Goal: Task Accomplishment & Management: Manage account settings

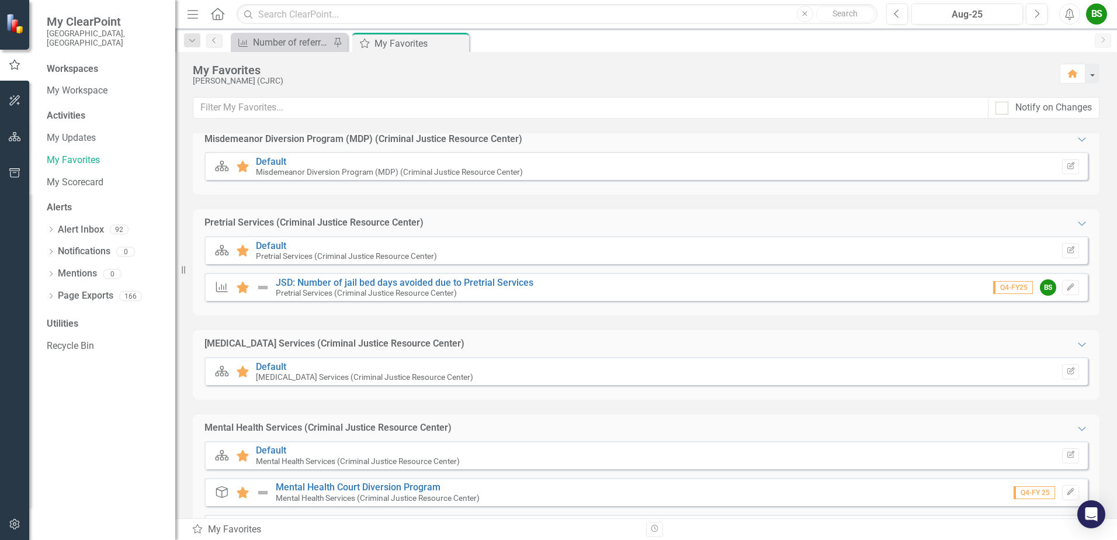
scroll to position [582, 0]
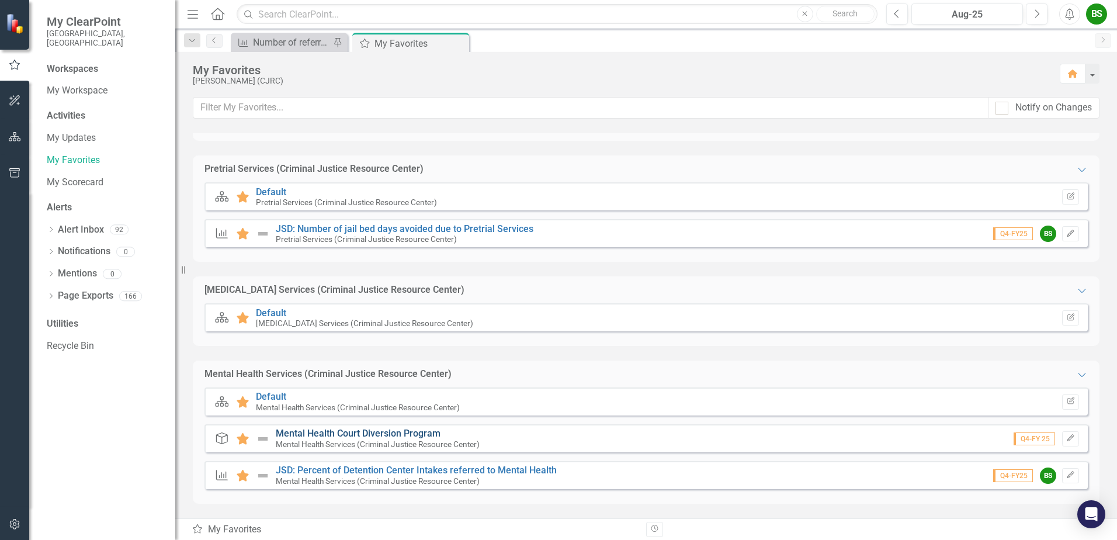
click at [375, 434] on link "Mental Health Court Diversion Program" at bounding box center [358, 433] width 165 height 11
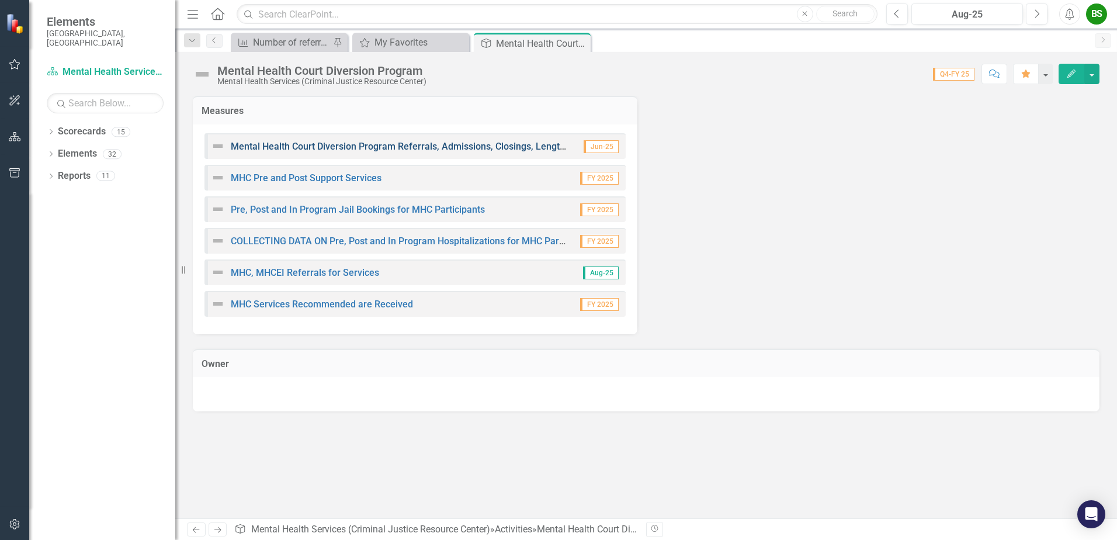
click at [424, 149] on link "Mental Health Court Diversion Program Referrals, Admissions, Closings, Length o…" at bounding box center [414, 146] width 366 height 11
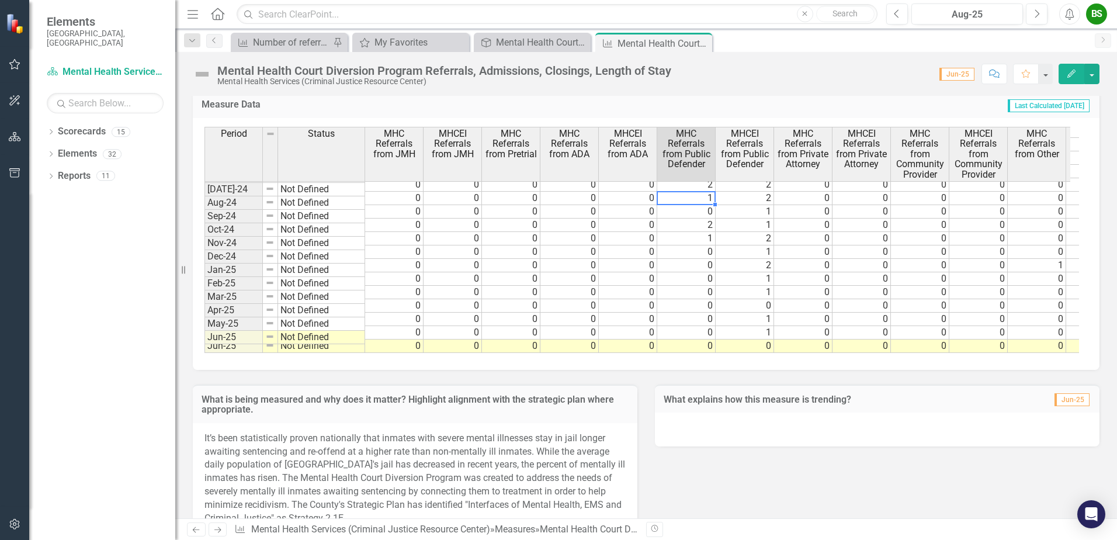
click at [698, 192] on td "1" at bounding box center [686, 198] width 58 height 13
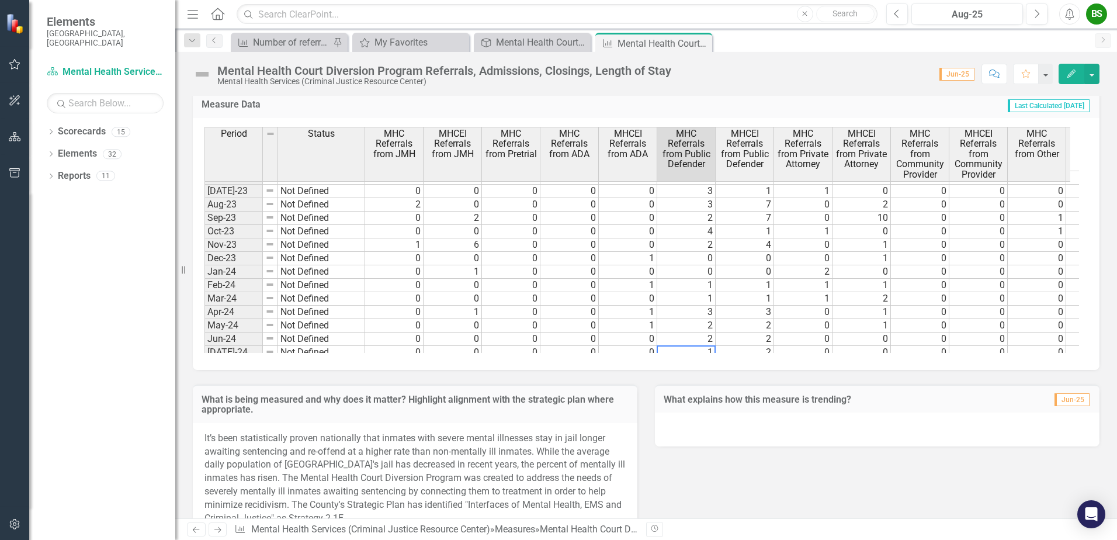
scroll to position [711, 0]
click at [470, 258] on td "6" at bounding box center [453, 257] width 58 height 13
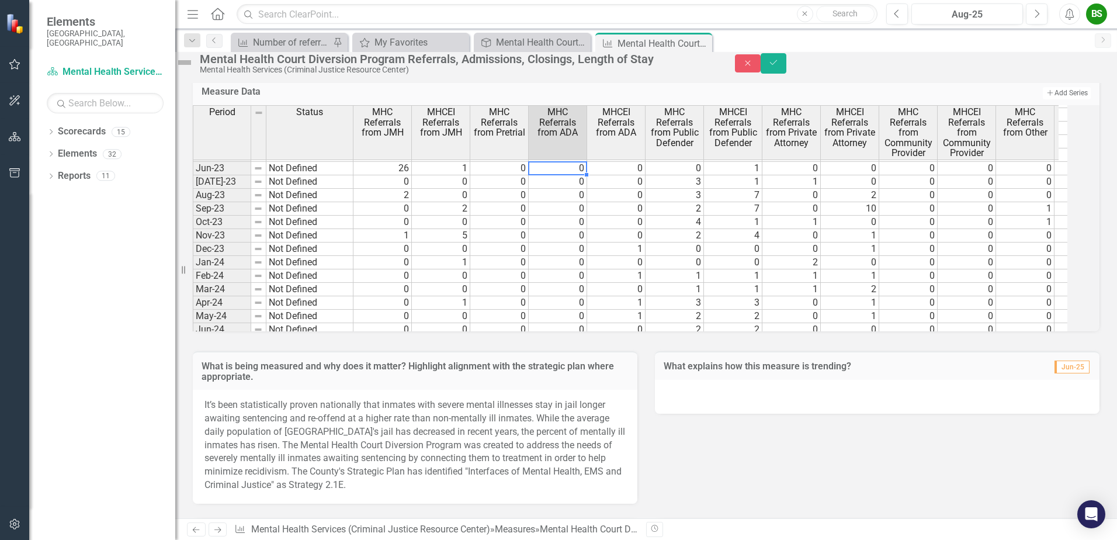
click at [571, 175] on td "0" at bounding box center [558, 168] width 58 height 13
click at [635, 256] on td "1" at bounding box center [616, 249] width 58 height 13
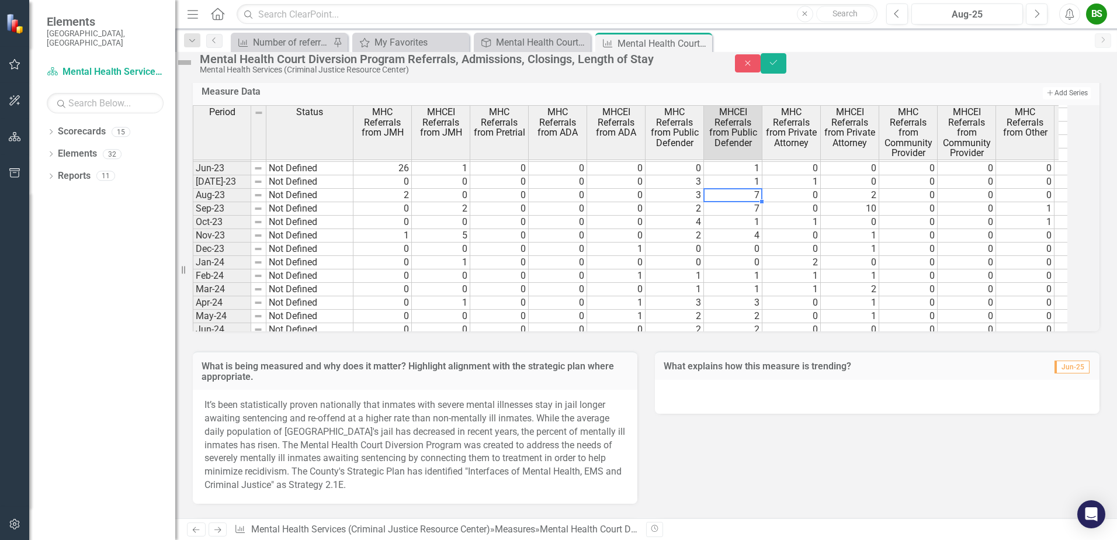
click at [753, 202] on td "7" at bounding box center [733, 195] width 58 height 13
click at [761, 243] on td "4" at bounding box center [733, 235] width 58 height 13
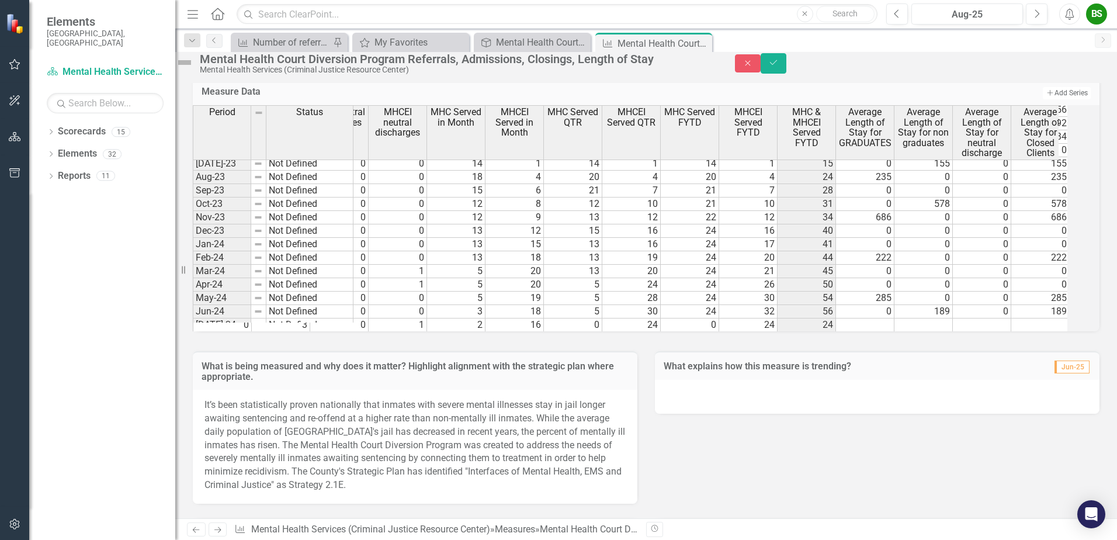
scroll to position [0, 1805]
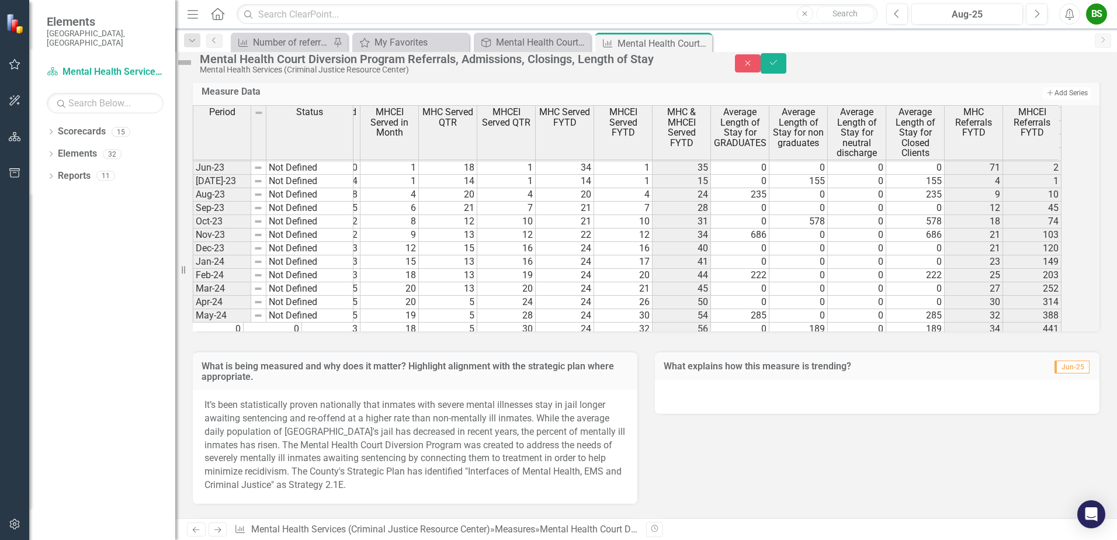
click at [411, 190] on tbody "9 0 0 0 0 0 0 0 0 14 15 15 0 0 0 0 15 0 3 0 10 4 0 0 0 0 0 24 25 25 0 0 0 0 18 …" at bounding box center [97, 261] width 1928 height 471
click at [418, 175] on td "1" at bounding box center [390, 167] width 58 height 13
click at [761, 72] on button "Close" at bounding box center [748, 63] width 26 height 18
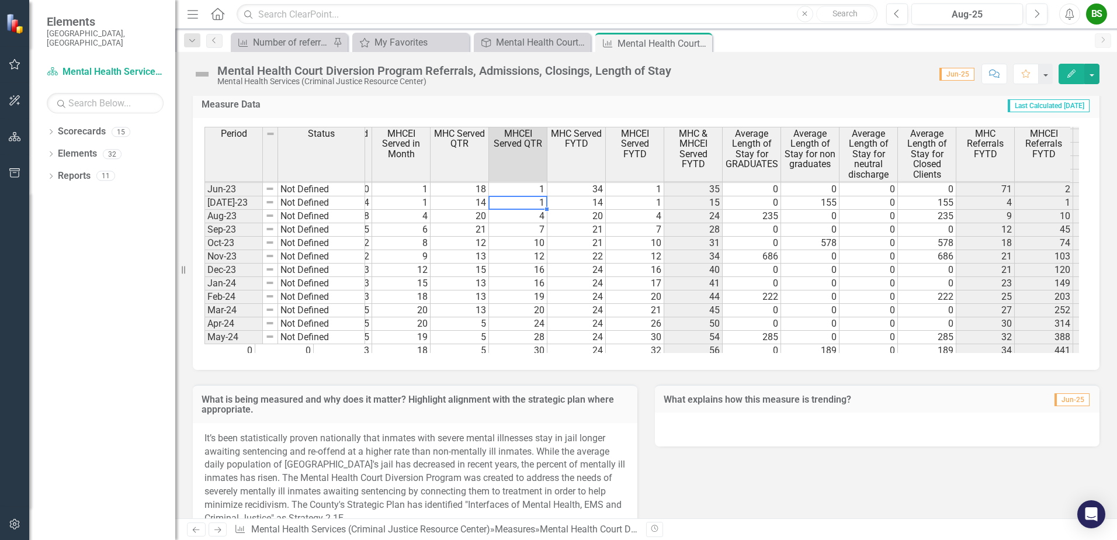
click at [522, 184] on td "1" at bounding box center [518, 189] width 58 height 13
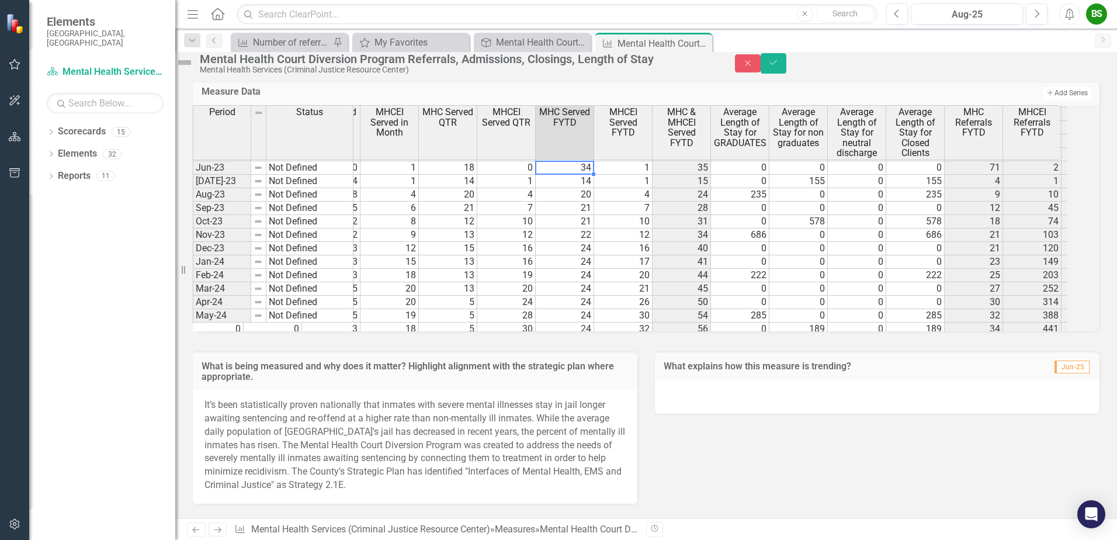
click at [415, 175] on td "1" at bounding box center [390, 167] width 58 height 13
click at [415, 188] on td "1" at bounding box center [390, 181] width 58 height 13
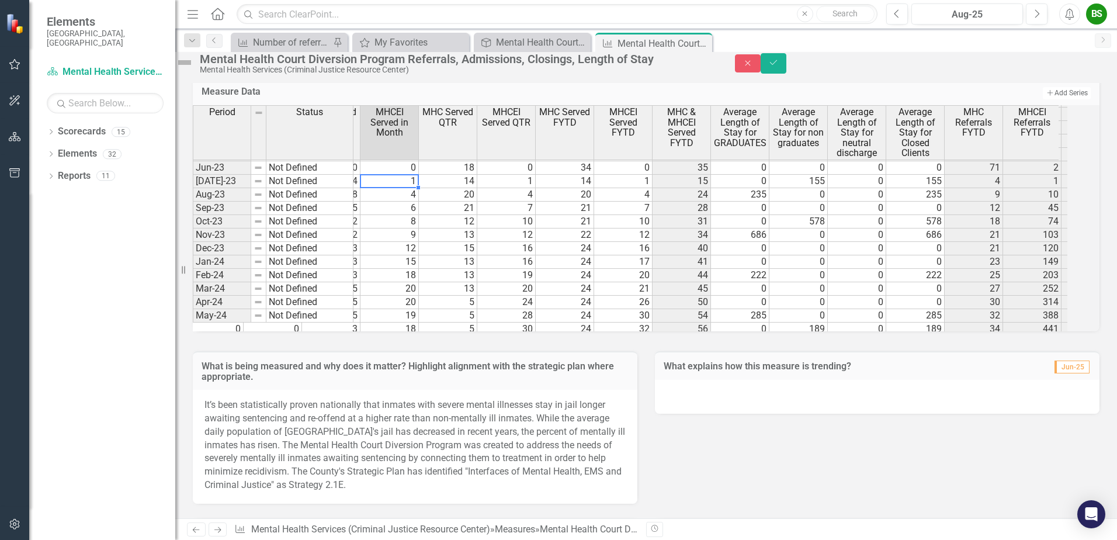
click at [402, 188] on td "1" at bounding box center [390, 181] width 58 height 13
click at [419, 202] on td "4" at bounding box center [390, 194] width 58 height 13
click at [409, 202] on tbody "0 1 0 0 1 0 15 15 15 0 105 0 105 6 0 6 0 0 0 0 0 0 0 0 1 0 0 0 0 0 0 14 15 15 0…" at bounding box center [682, 227] width 1928 height 458
type textarea "3"
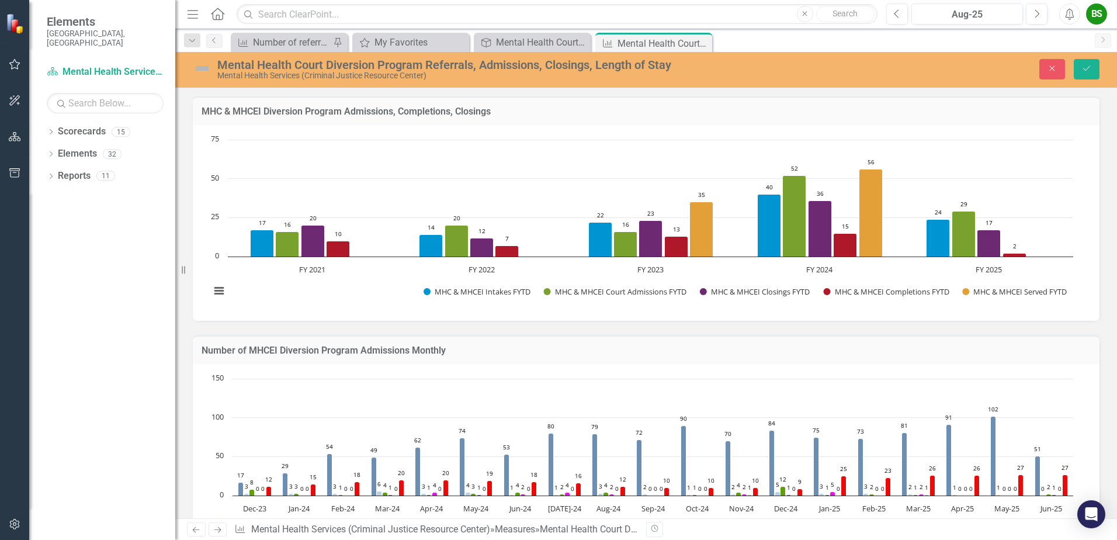
scroll to position [726, 0]
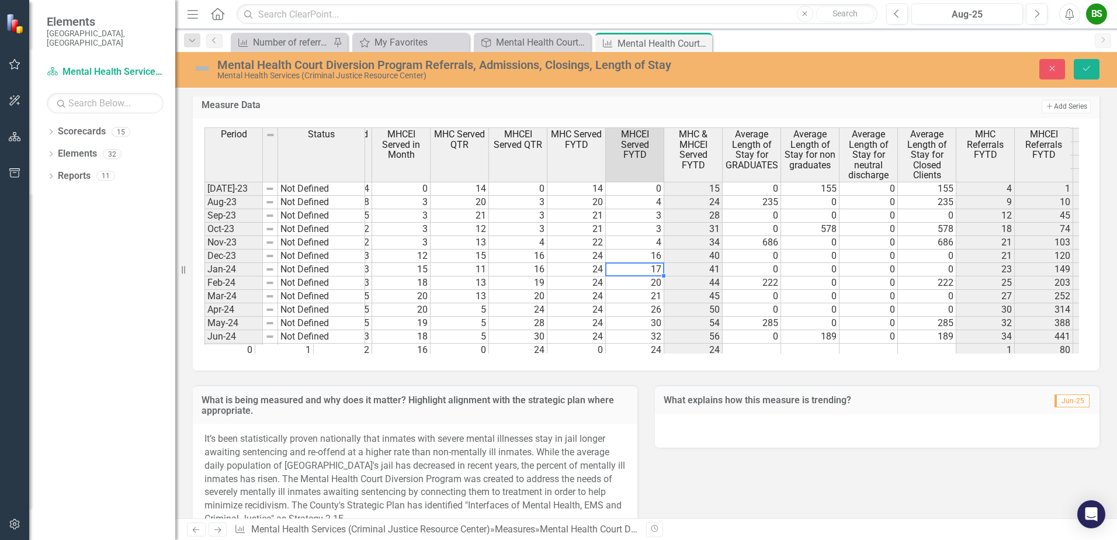
click at [521, 271] on td "16" at bounding box center [518, 269] width 58 height 13
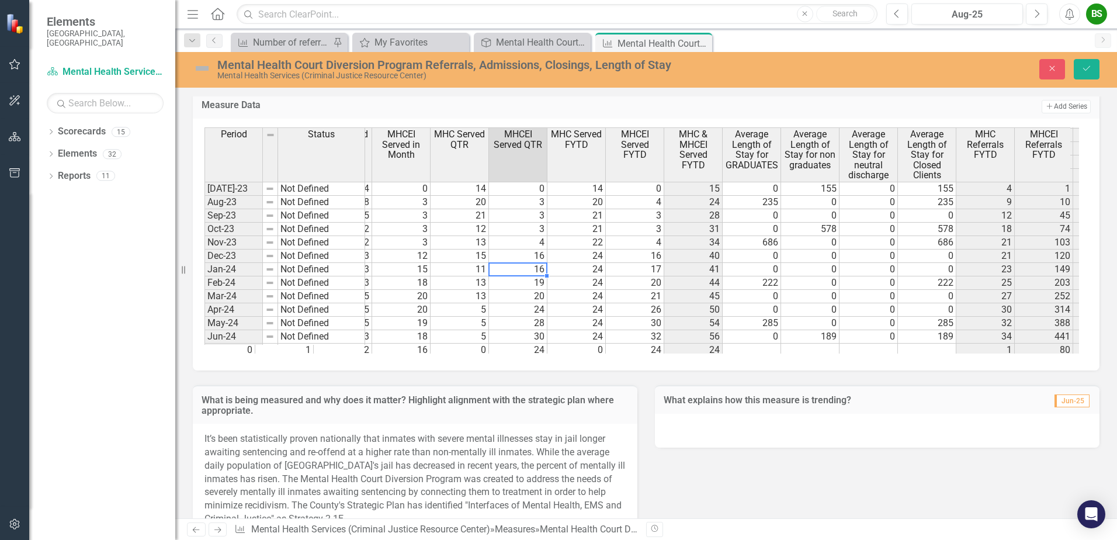
click at [538, 258] on td "16" at bounding box center [518, 256] width 58 height 13
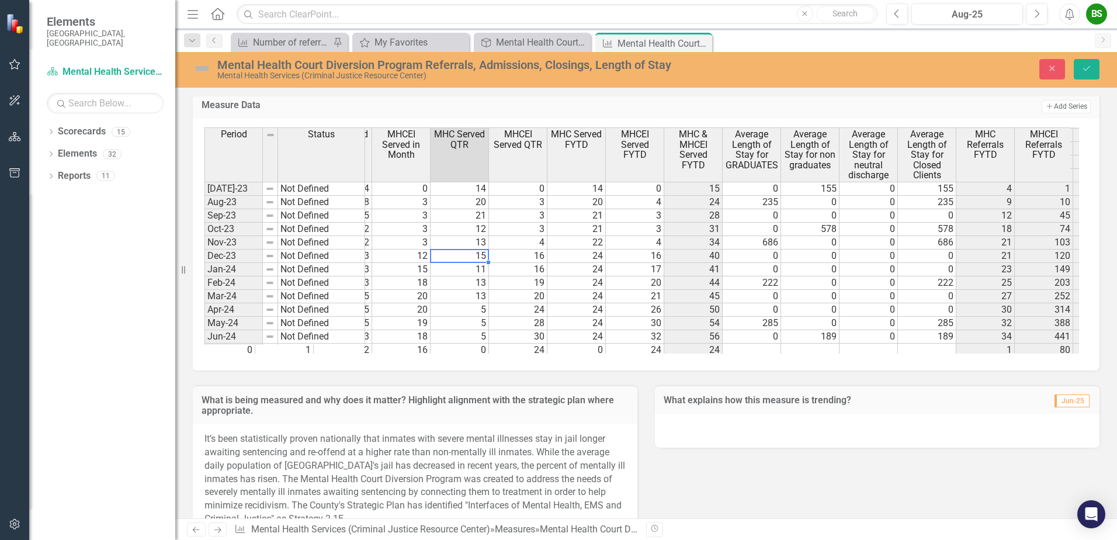
click at [468, 261] on td "15" at bounding box center [460, 256] width 58 height 13
click at [421, 251] on td "12" at bounding box center [401, 256] width 58 height 13
click at [406, 253] on td "12" at bounding box center [401, 256] width 58 height 13
click at [413, 269] on td "15" at bounding box center [401, 269] width 58 height 13
click at [390, 272] on td "15" at bounding box center [401, 269] width 58 height 13
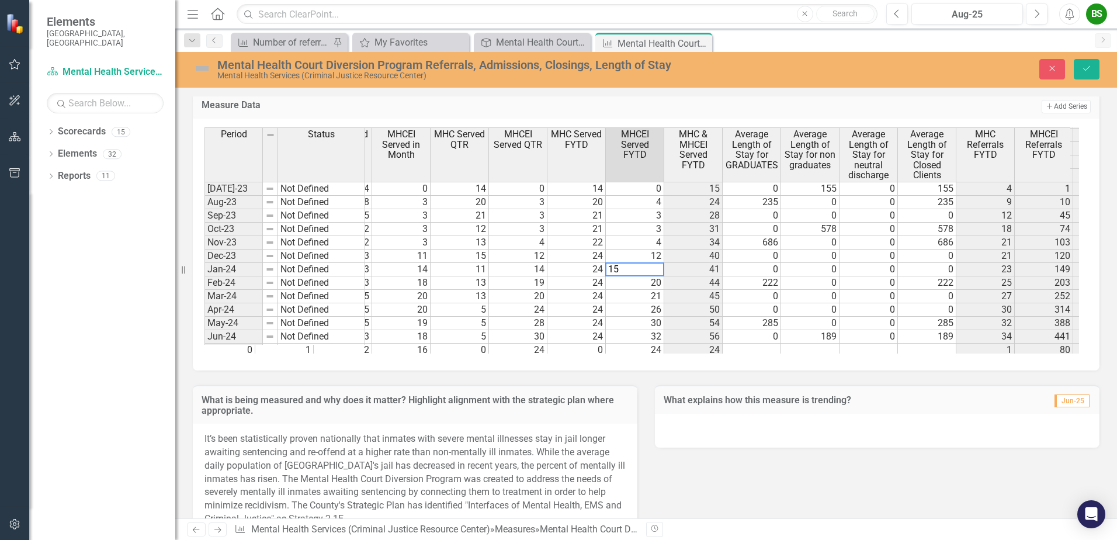
click at [428, 283] on td "18" at bounding box center [401, 282] width 58 height 13
click at [414, 293] on td "20" at bounding box center [401, 296] width 58 height 13
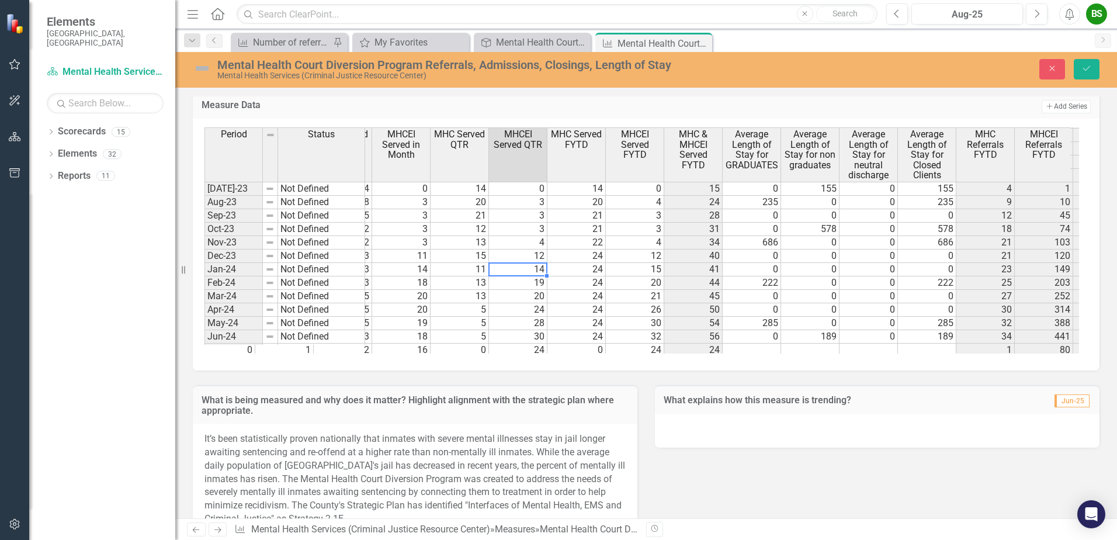
click at [518, 273] on td "14" at bounding box center [518, 269] width 58 height 13
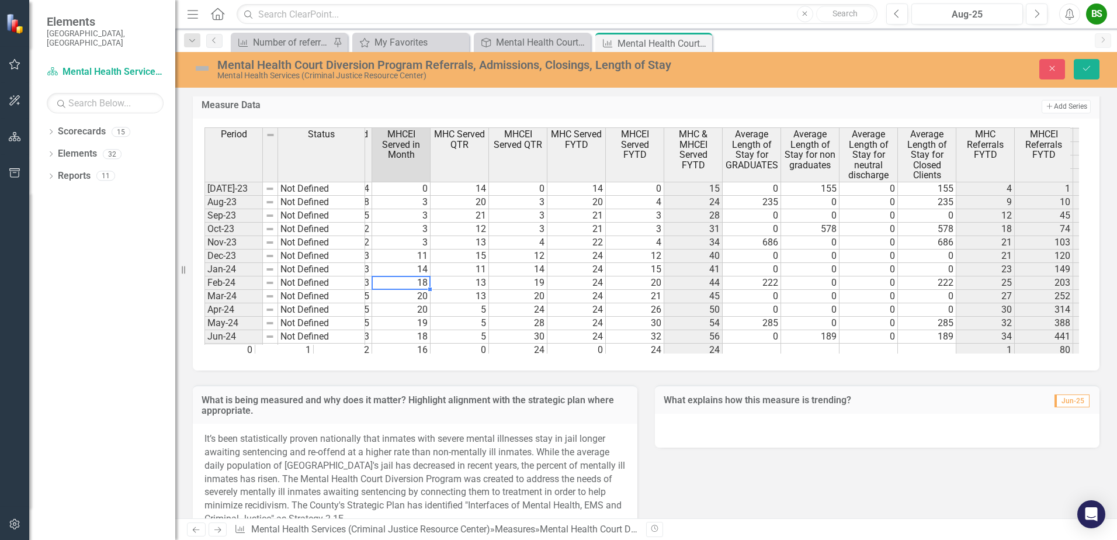
click at [408, 280] on td "18" at bounding box center [401, 282] width 58 height 13
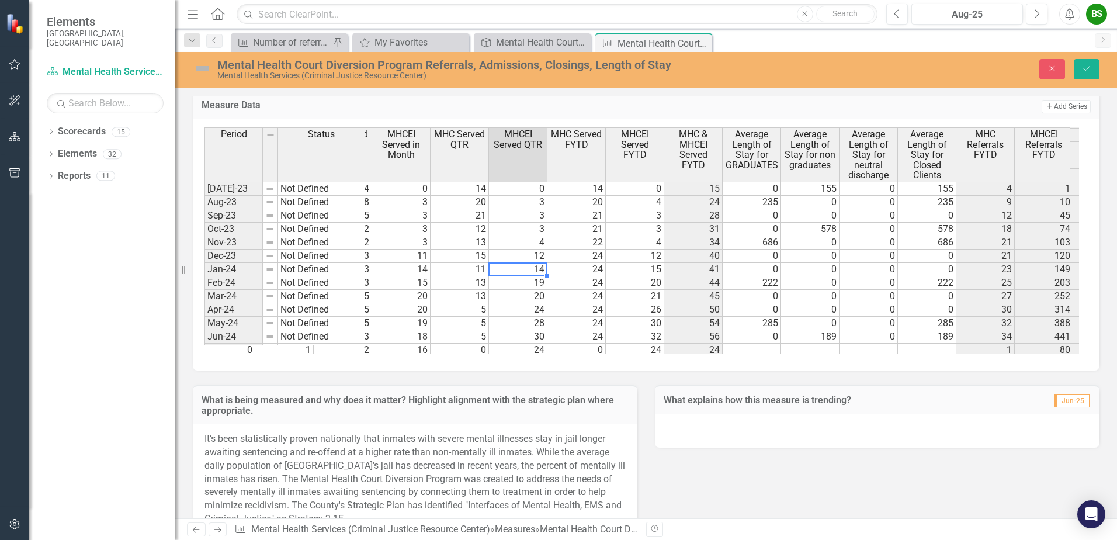
click at [516, 265] on td "14" at bounding box center [518, 269] width 58 height 13
click at [535, 284] on td "19" at bounding box center [518, 282] width 58 height 13
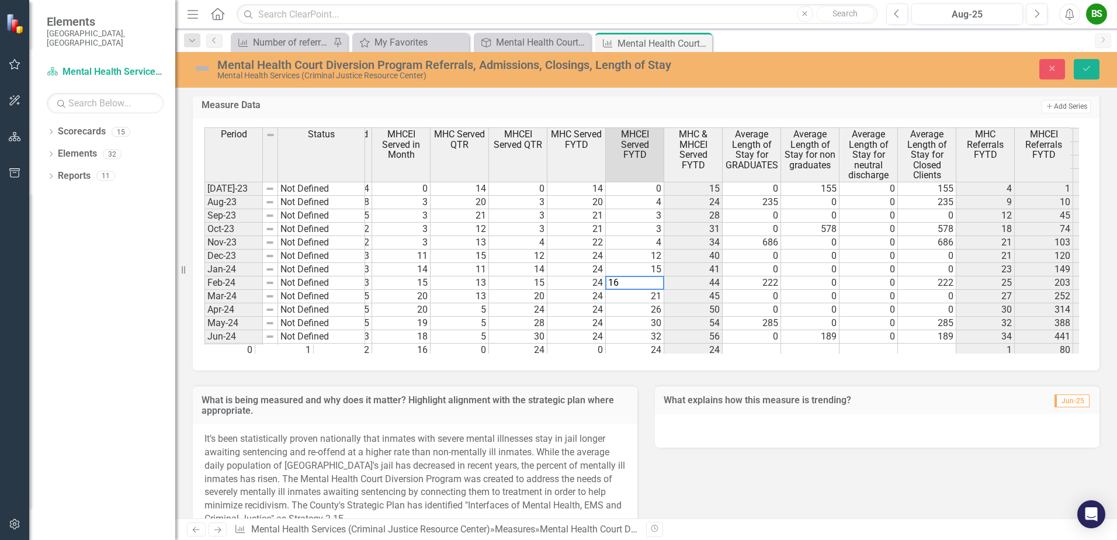
click at [417, 296] on td "20" at bounding box center [401, 296] width 58 height 13
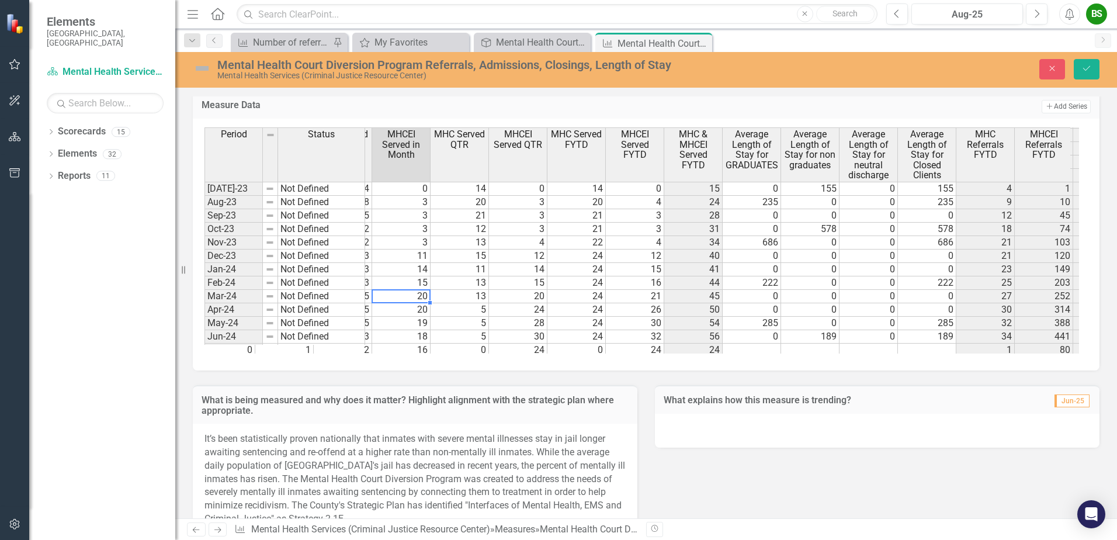
click at [414, 295] on td "20" at bounding box center [401, 296] width 58 height 13
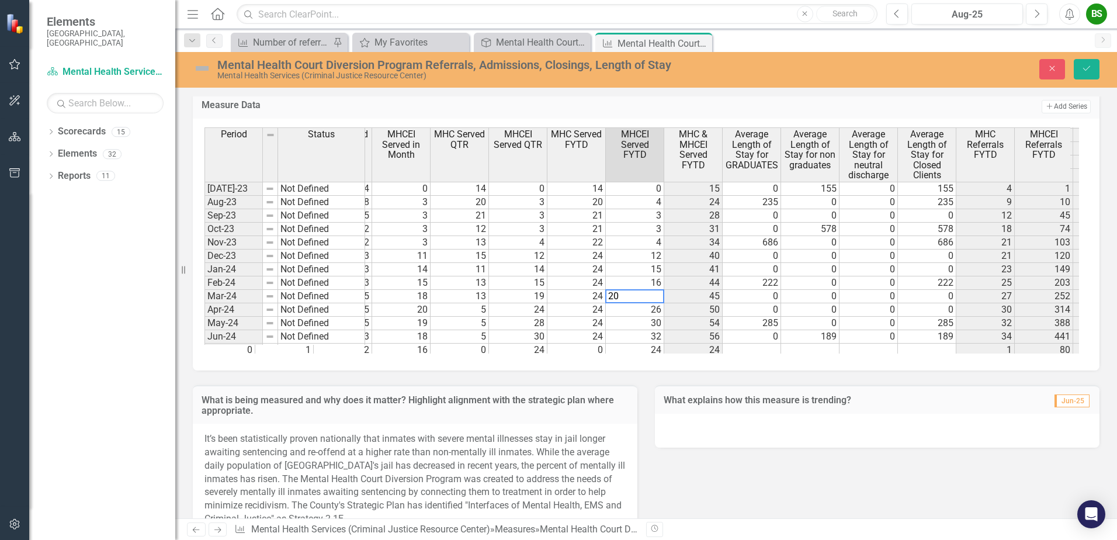
click at [410, 310] on td "20" at bounding box center [401, 309] width 58 height 13
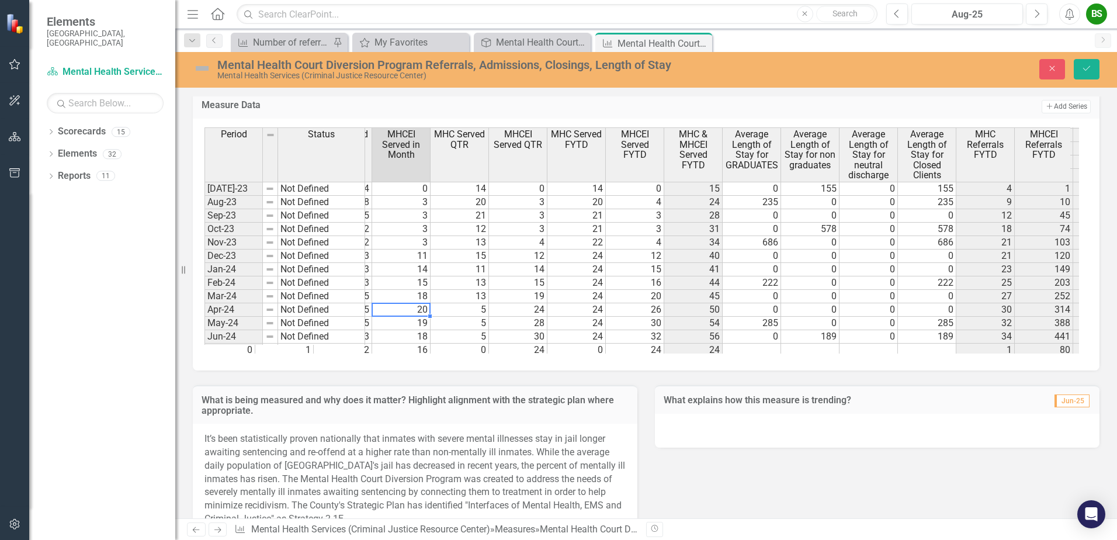
click at [424, 310] on td "20" at bounding box center [401, 309] width 58 height 13
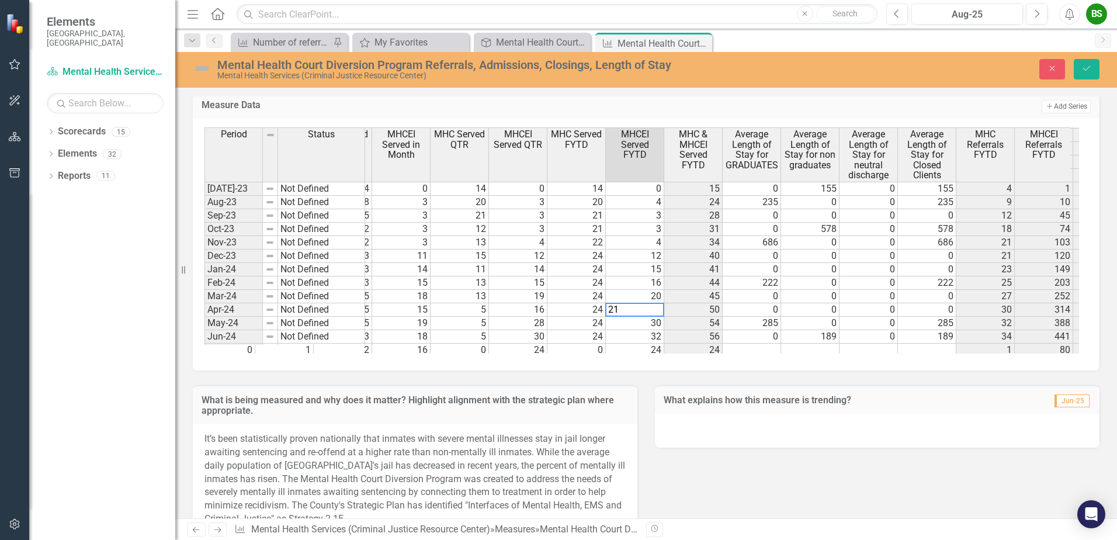
click at [402, 324] on td "19" at bounding box center [401, 323] width 58 height 13
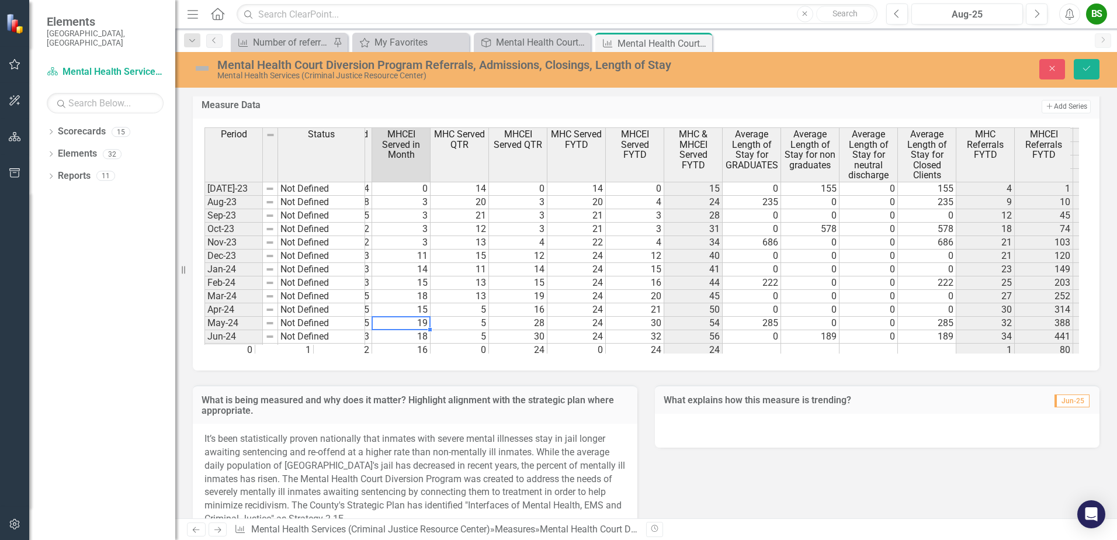
click at [415, 324] on td "19" at bounding box center [401, 323] width 58 height 13
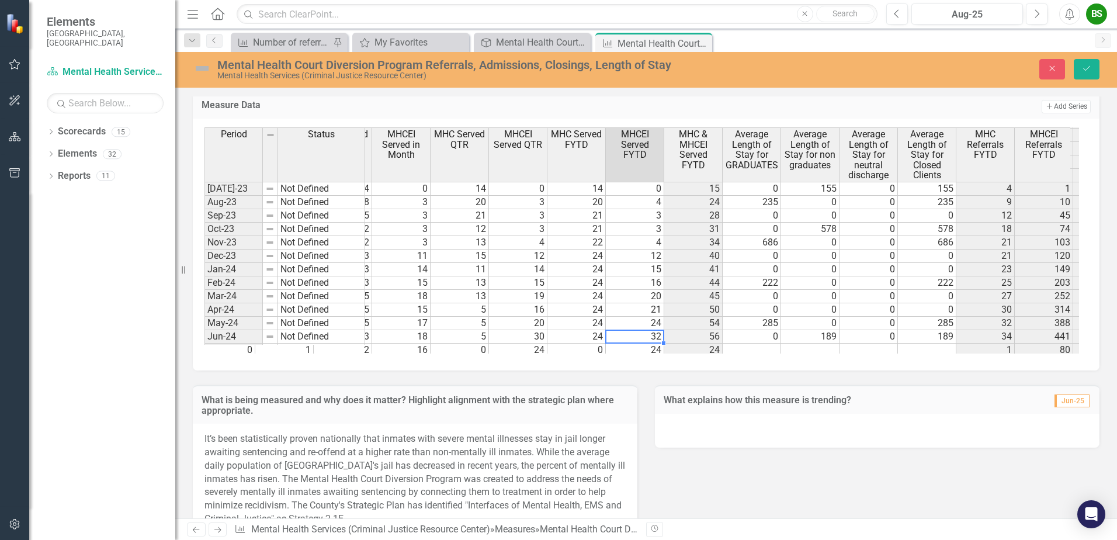
click at [531, 338] on td "30" at bounding box center [518, 336] width 58 height 13
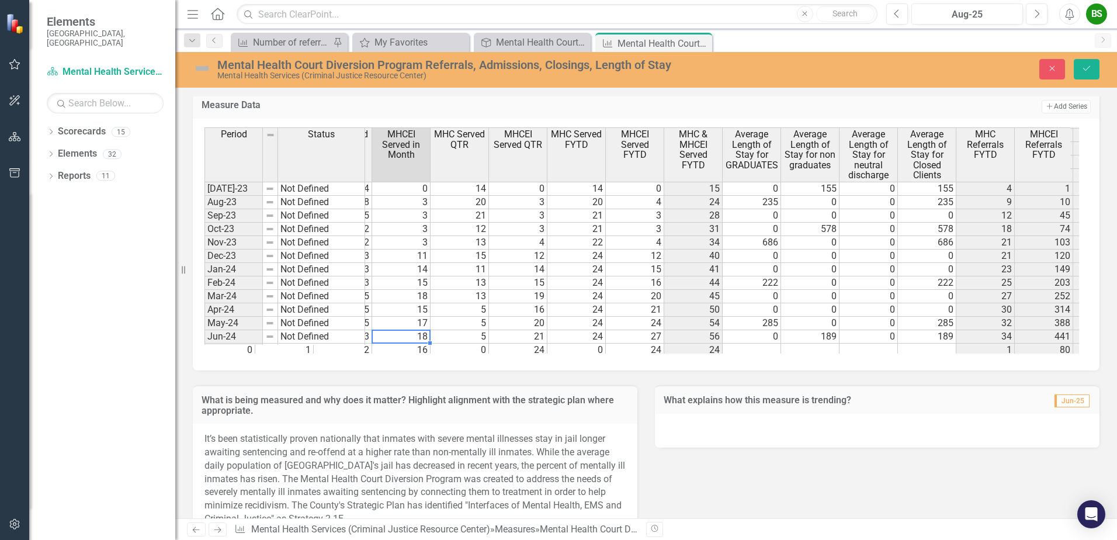
click at [402, 338] on td "18" at bounding box center [401, 336] width 58 height 13
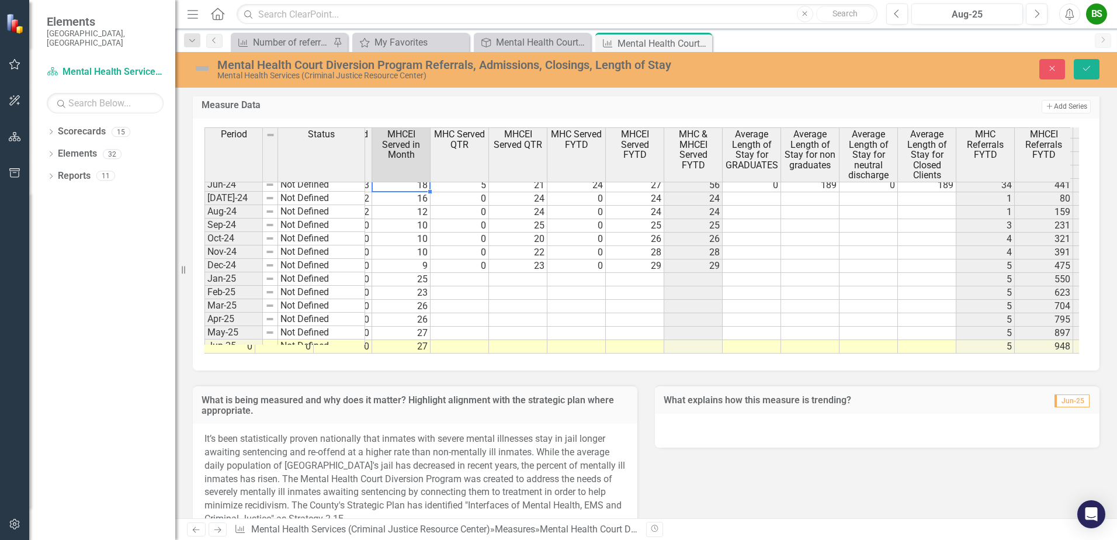
scroll to position [886, 0]
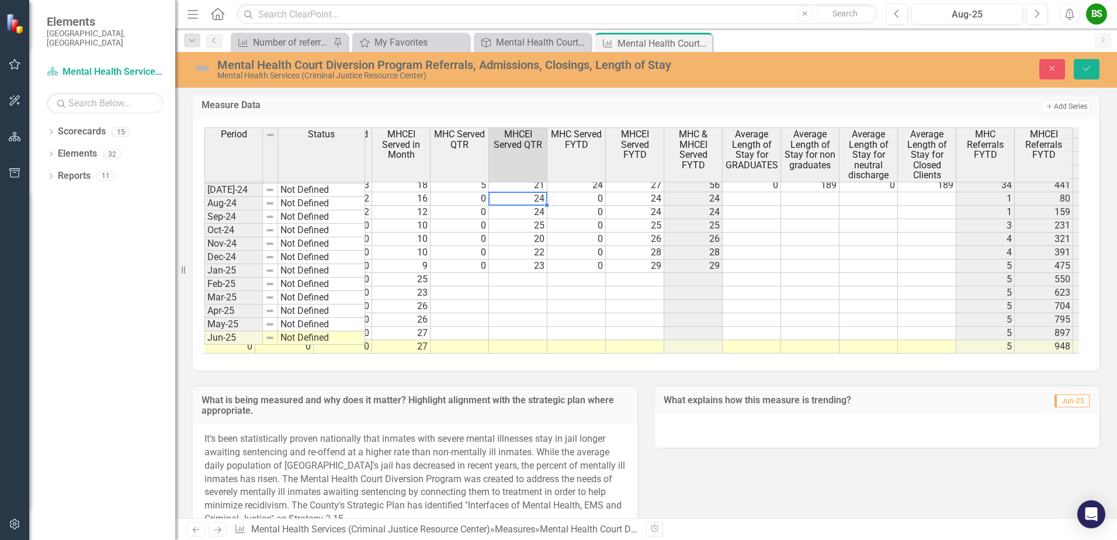
click at [524, 193] on td "24" at bounding box center [518, 198] width 58 height 13
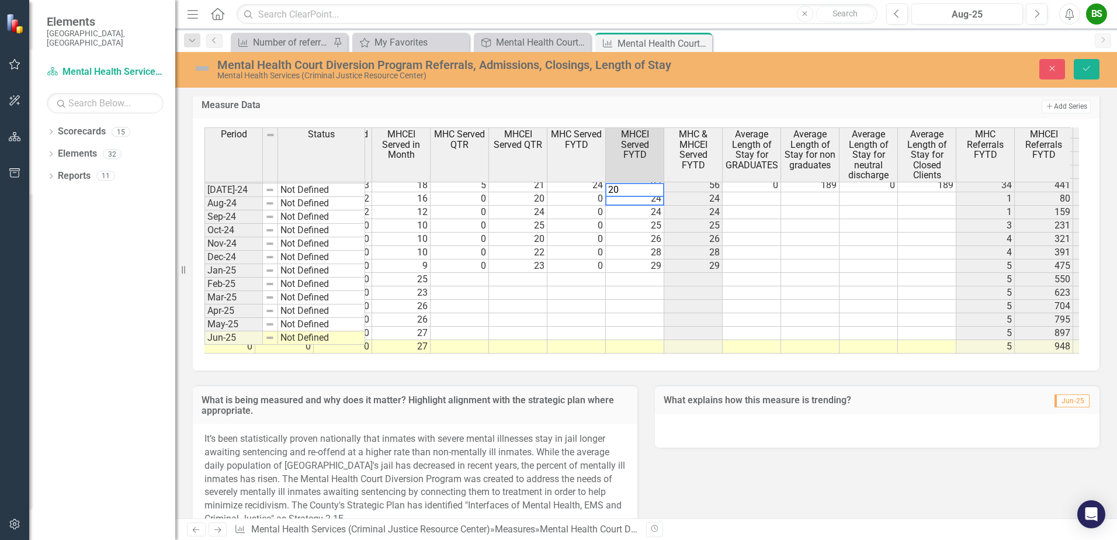
click at [425, 206] on td "12" at bounding box center [401, 212] width 58 height 13
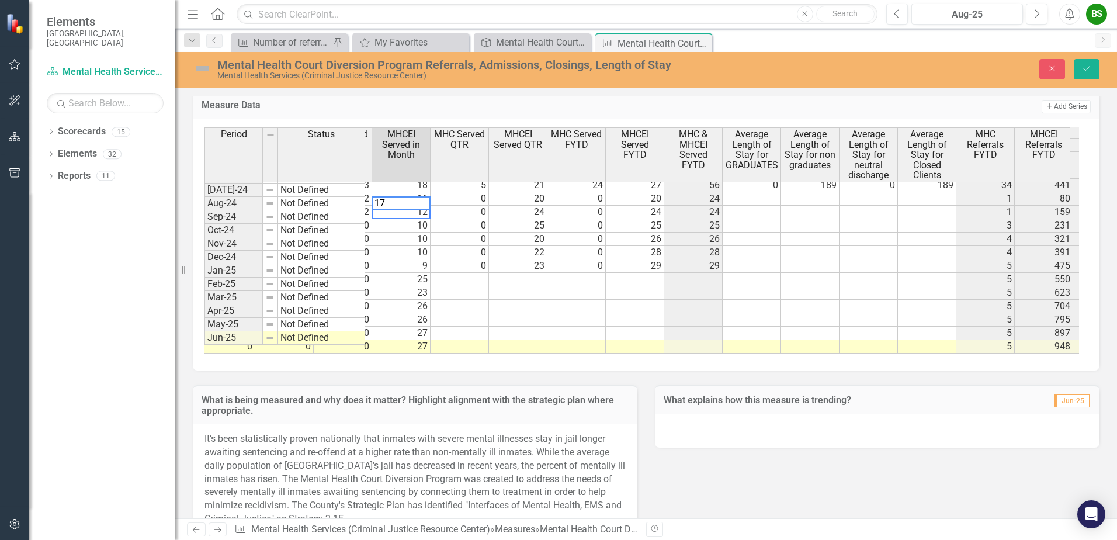
type textarea "0"
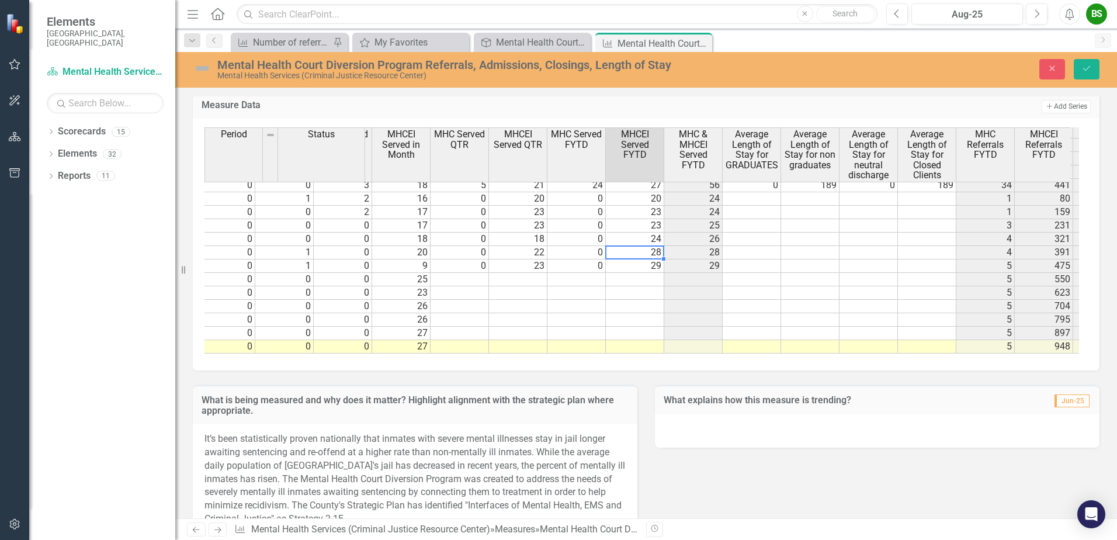
scroll to position [886, 0]
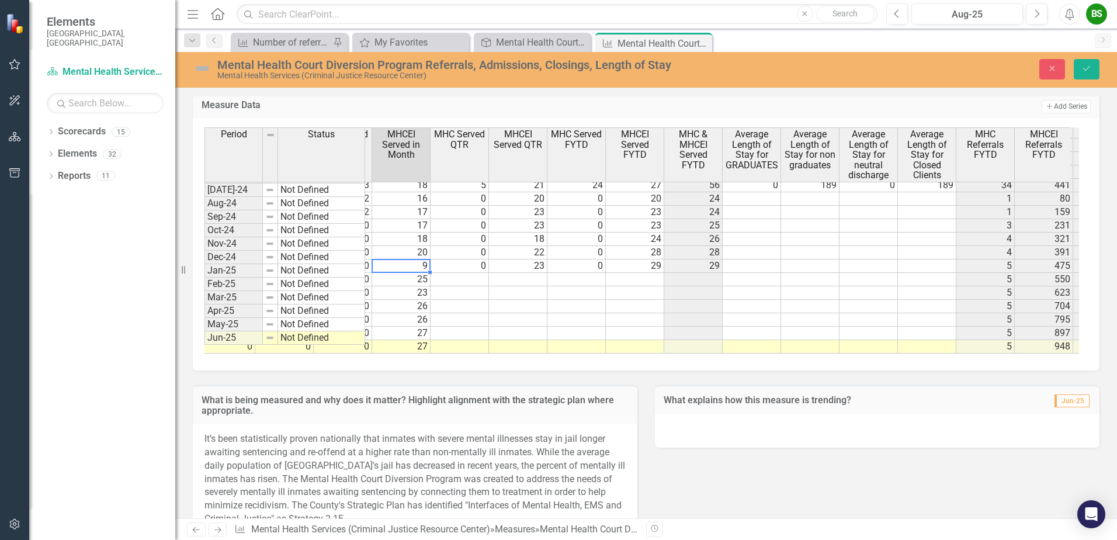
click at [417, 259] on td "9" at bounding box center [401, 265] width 58 height 13
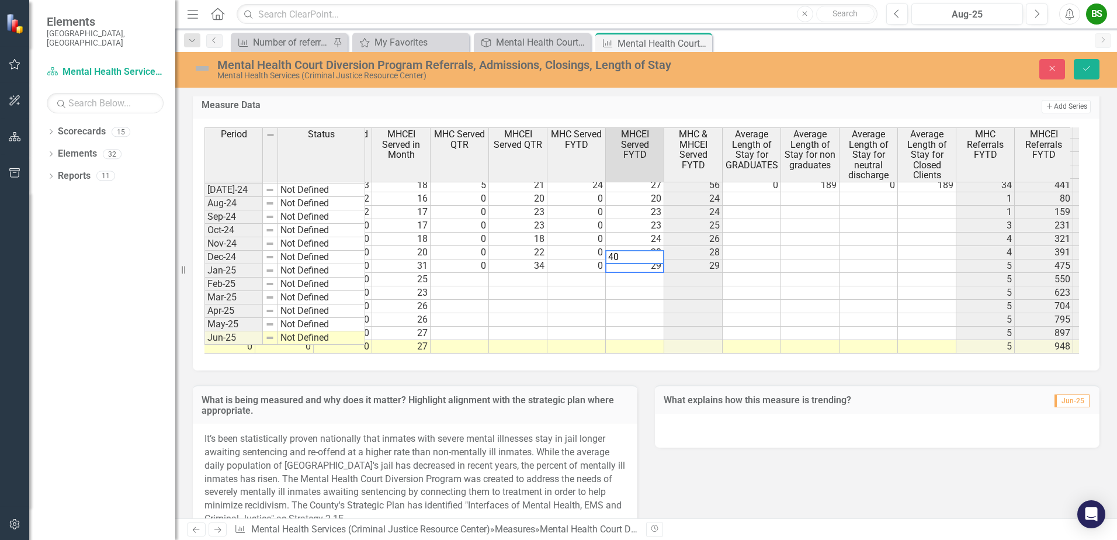
type textarea "40"
click at [463, 273] on td at bounding box center [460, 279] width 58 height 13
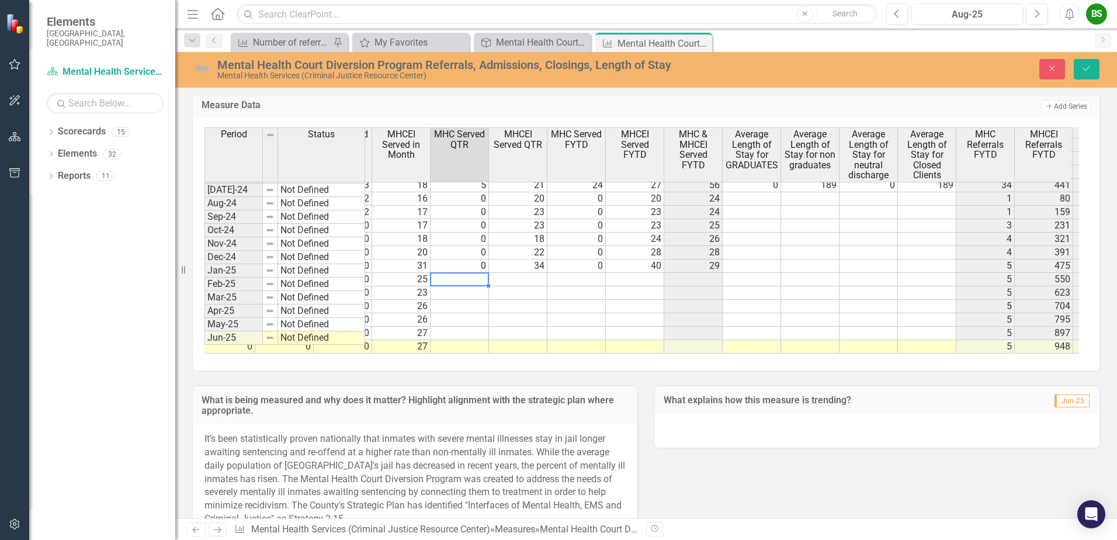
click at [473, 273] on td at bounding box center [460, 279] width 58 height 13
type textarea "26"
type textarea "27"
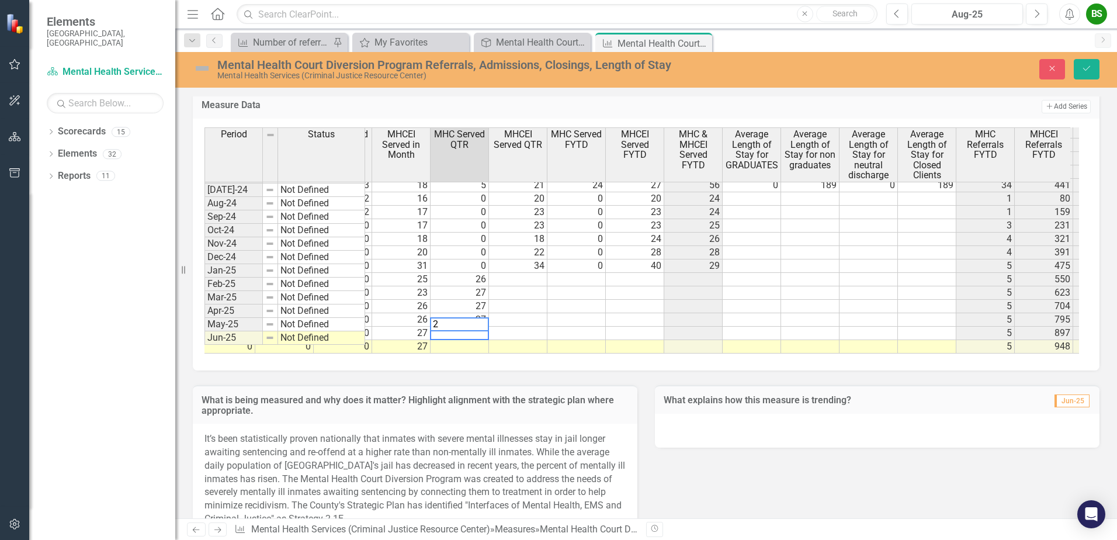
type textarea "25"
type textarea "23"
click at [576, 273] on td at bounding box center [577, 279] width 58 height 13
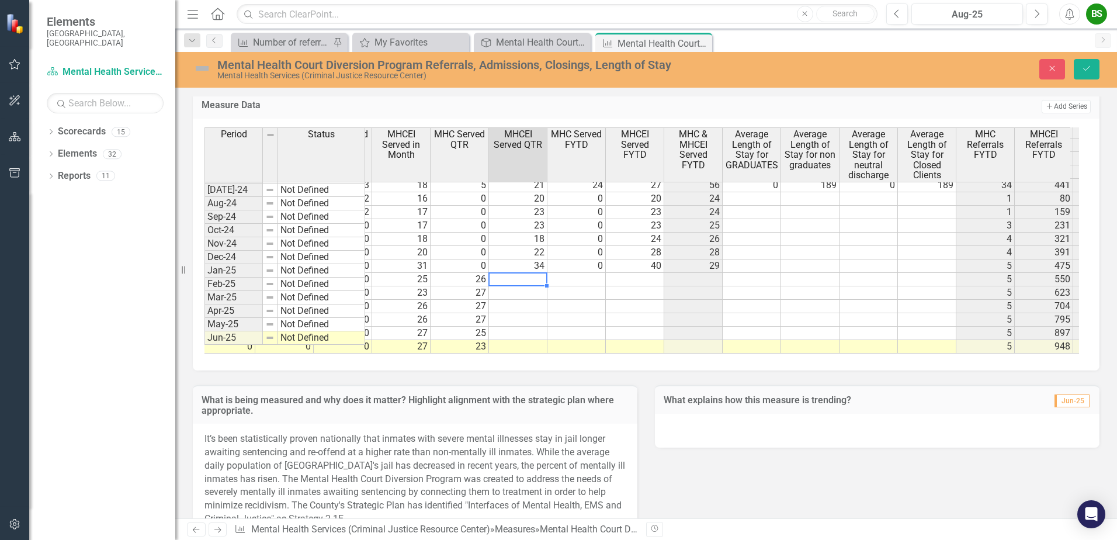
click at [524, 273] on td at bounding box center [518, 279] width 58 height 13
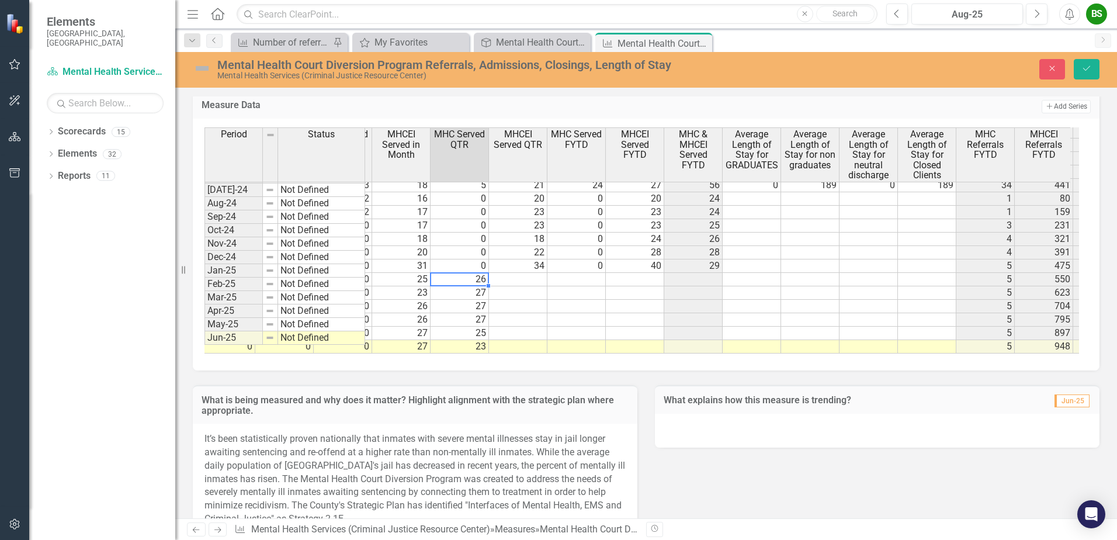
click at [465, 273] on td "26" at bounding box center [460, 279] width 58 height 13
type textarea "0"
click at [535, 273] on td at bounding box center [518, 279] width 58 height 13
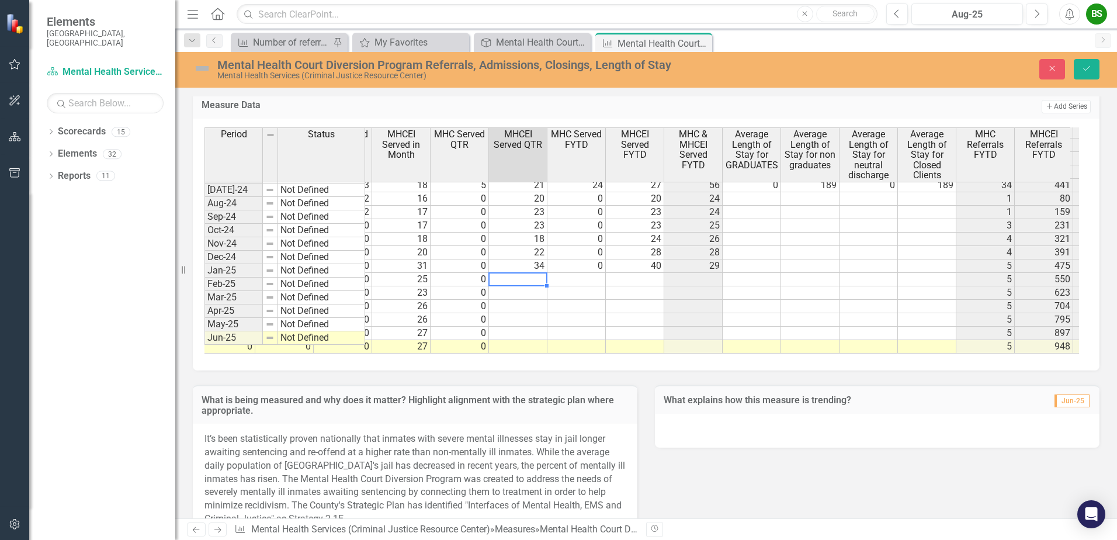
click at [540, 273] on td at bounding box center [518, 279] width 58 height 13
type textarea "32"
type textarea "34"
type textarea "35"
type textarea "27"
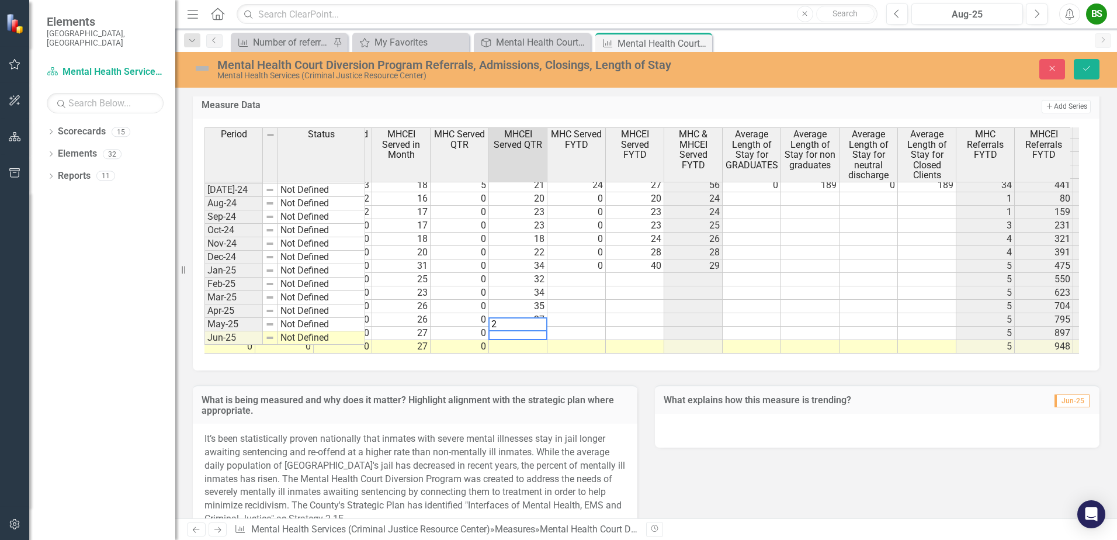
type textarea "25"
type textarea "24"
click at [572, 273] on td at bounding box center [577, 279] width 58 height 13
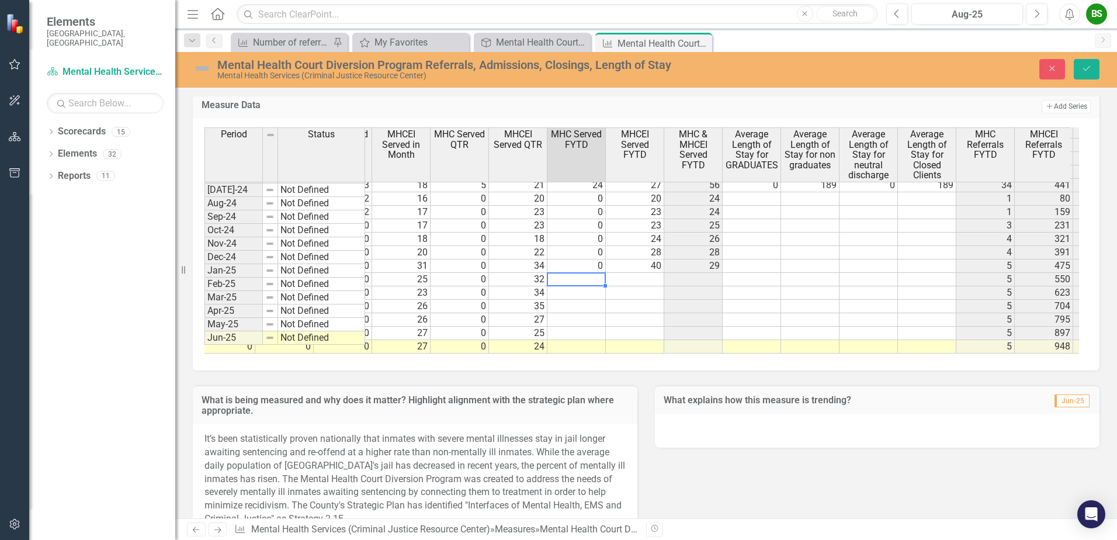
type textarea "0"
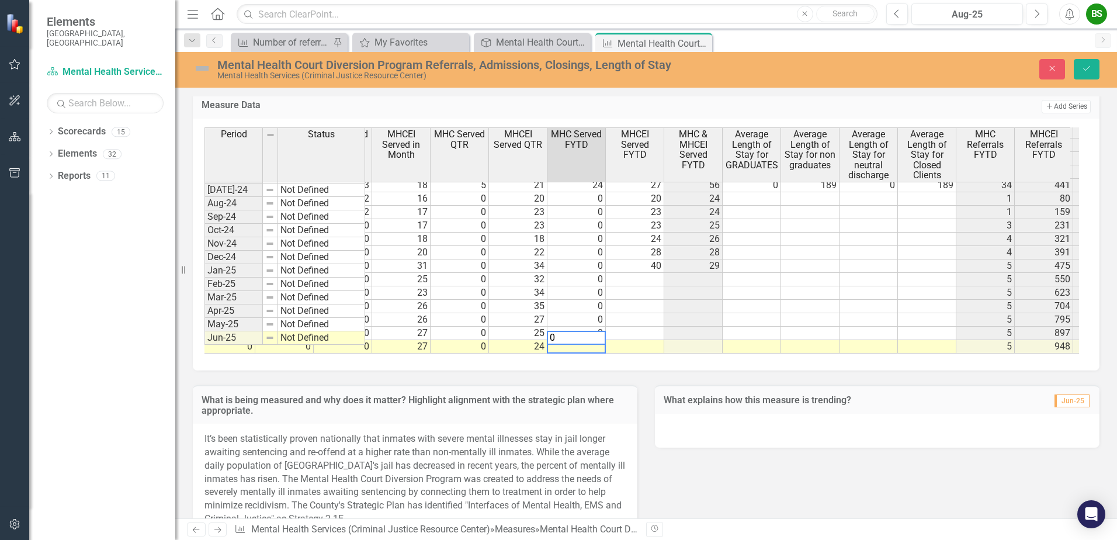
type textarea "0"
click at [649, 273] on td at bounding box center [635, 279] width 58 height 13
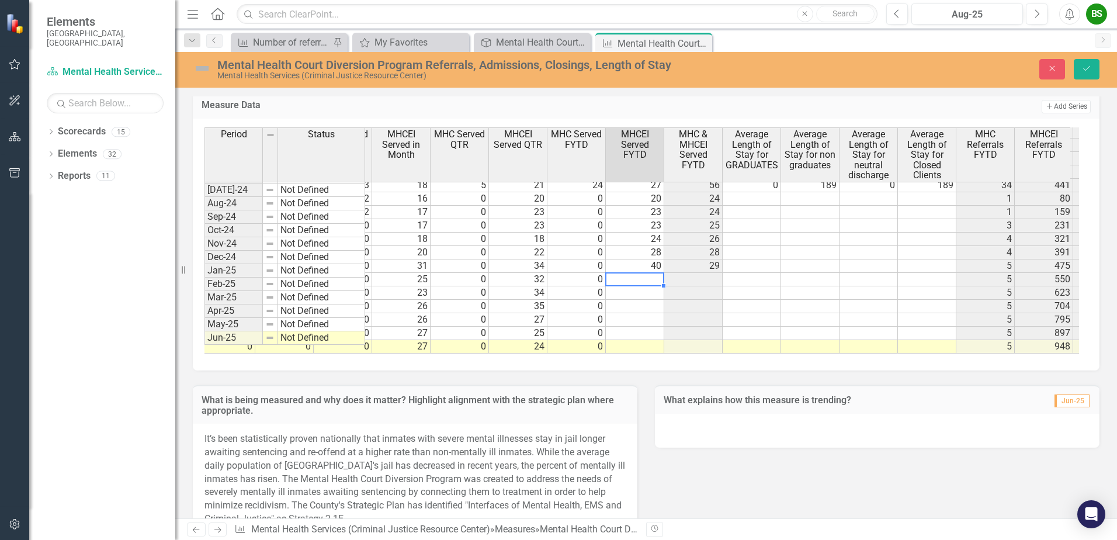
click at [653, 273] on td at bounding box center [635, 279] width 58 height 13
type textarea "41"
type textarea "43"
type textarea "44"
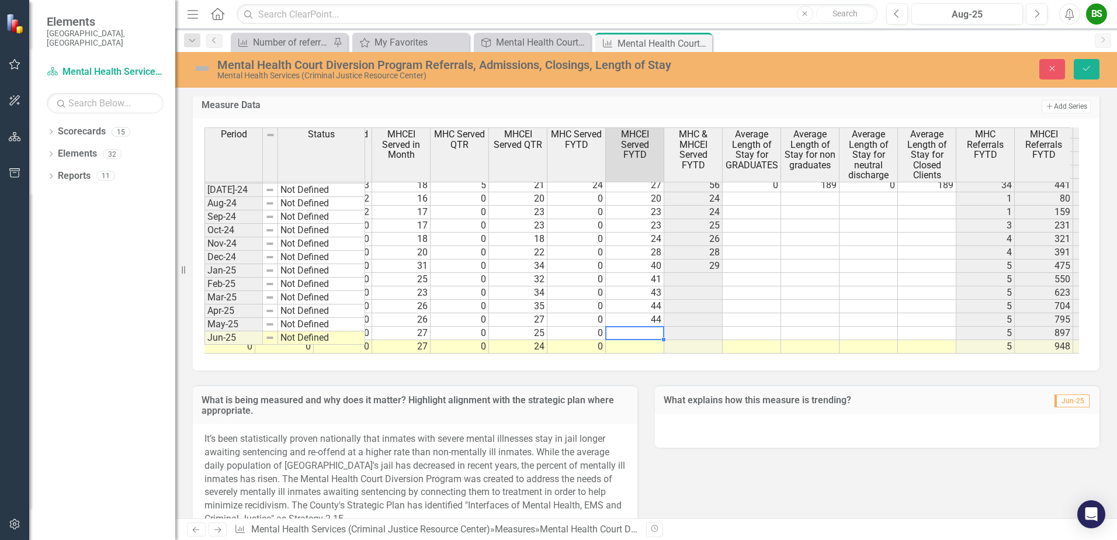
type textarea "44"
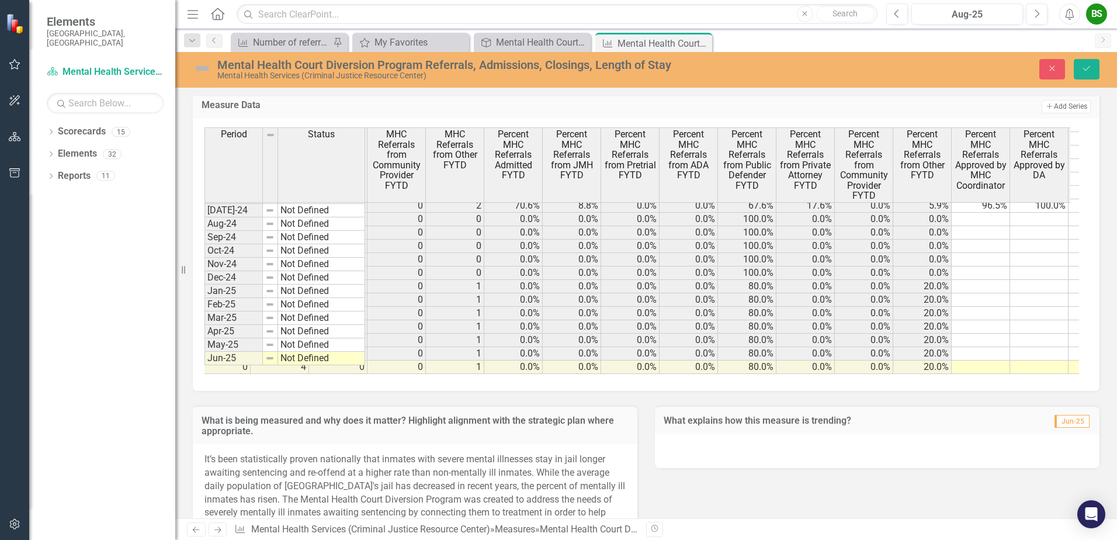
scroll to position [0, 4341]
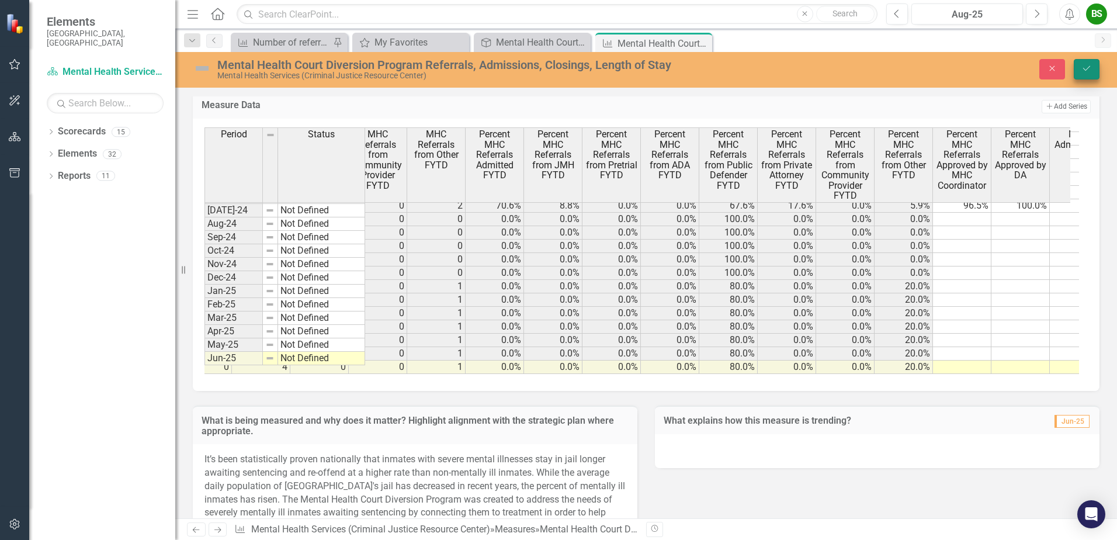
type textarea "44"
drag, startPoint x: 1098, startPoint y: 67, endPoint x: 1023, endPoint y: 80, distance: 75.9
click at [1097, 67] on button "Save" at bounding box center [1087, 69] width 26 height 20
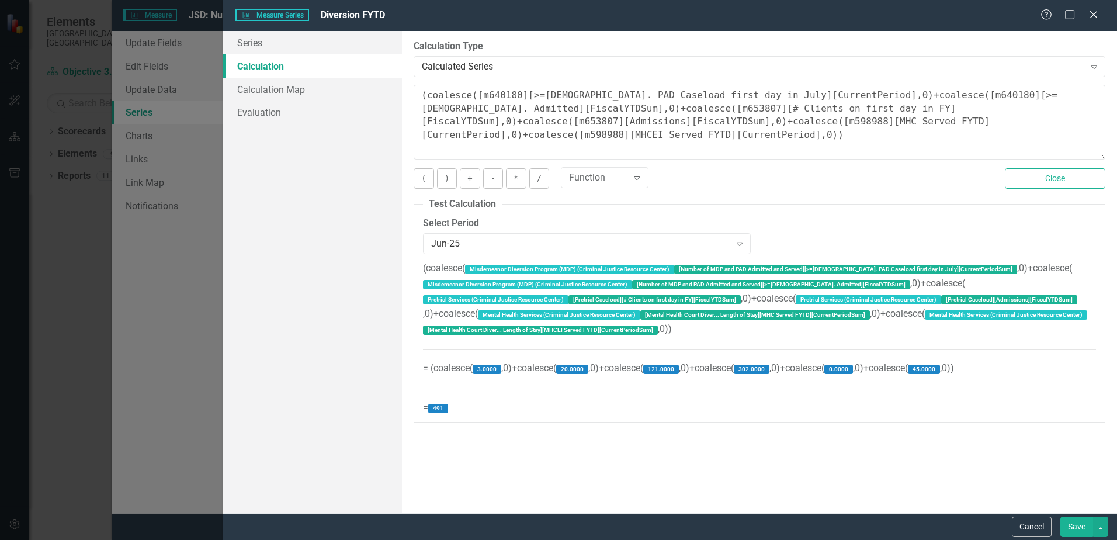
scroll to position [117, 0]
click at [1029, 525] on button "Cancel" at bounding box center [1032, 527] width 40 height 20
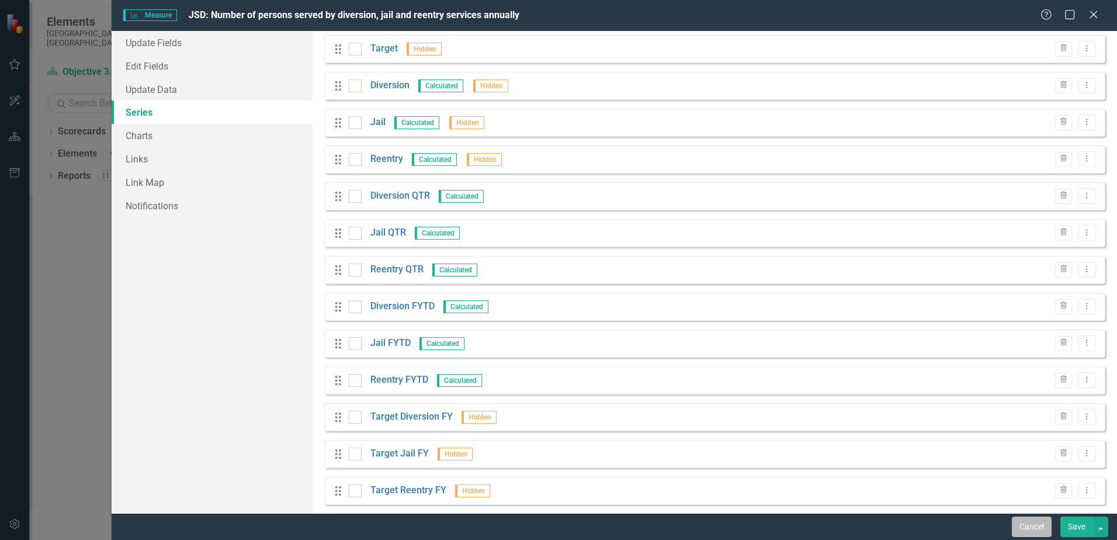
click at [1039, 525] on button "Cancel" at bounding box center [1032, 527] width 40 height 20
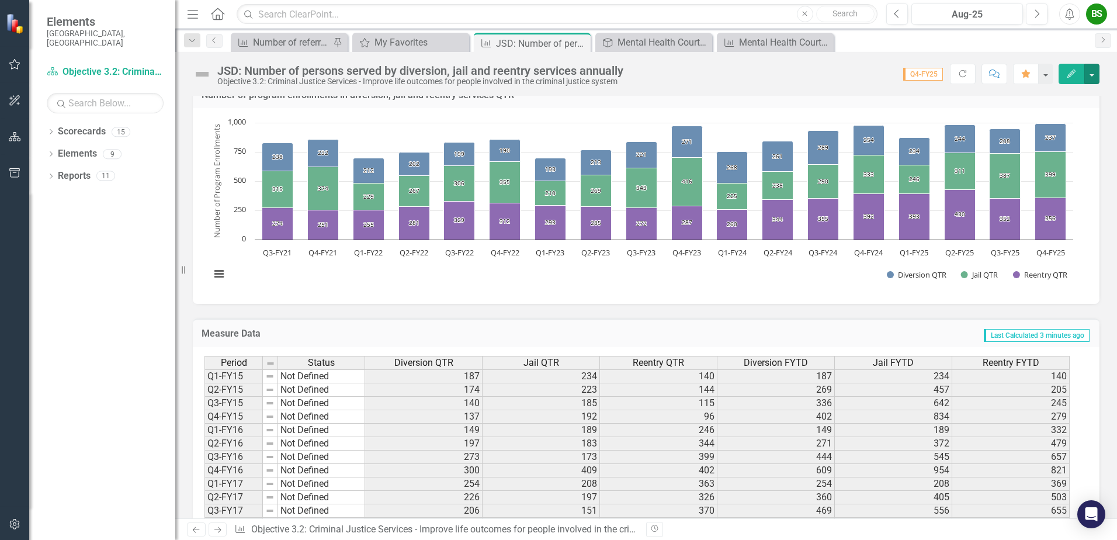
scroll to position [299, 0]
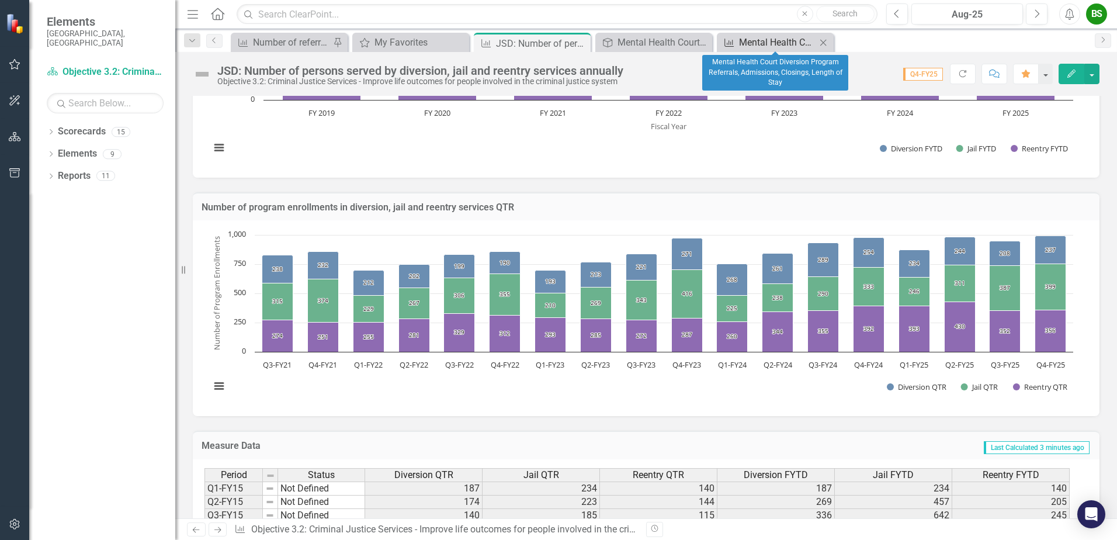
click at [776, 43] on div "Mental Health Court Diversion Program Referrals, Admissions, Closings, Length o…" at bounding box center [777, 42] width 77 height 15
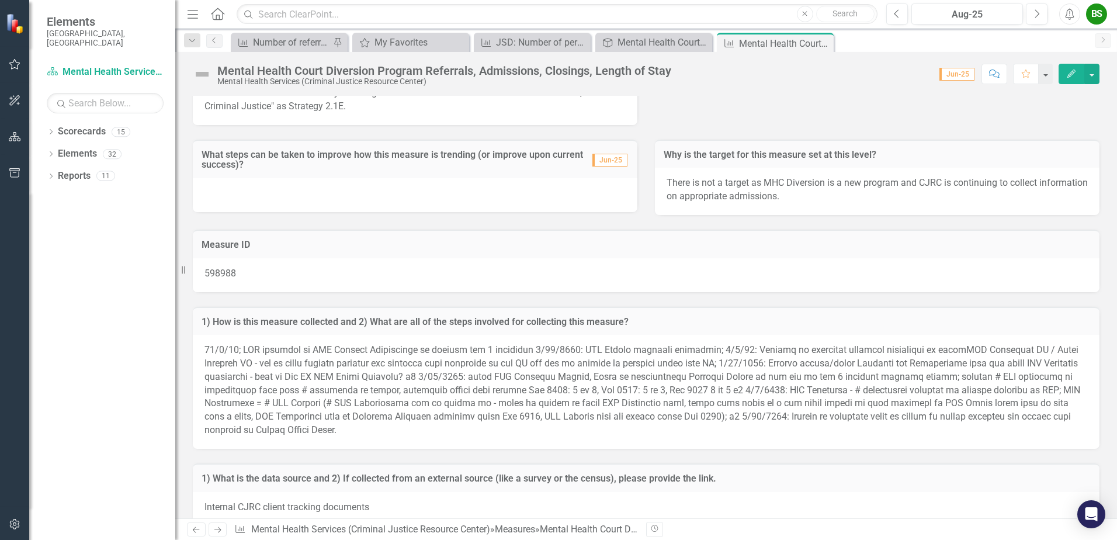
scroll to position [2634, 0]
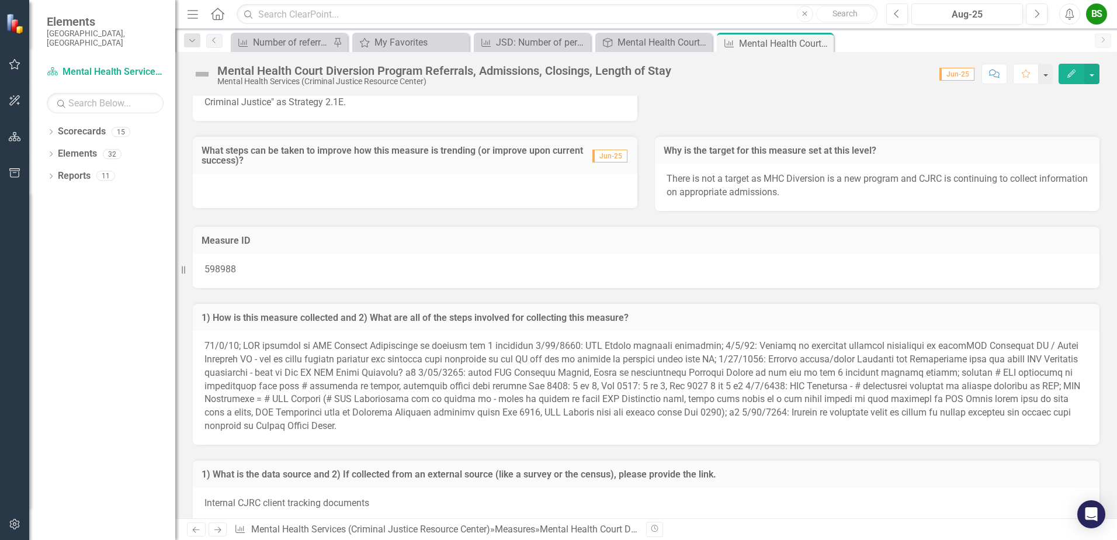
click at [209, 344] on span at bounding box center [643, 385] width 876 height 91
click at [213, 347] on span at bounding box center [643, 385] width 876 height 91
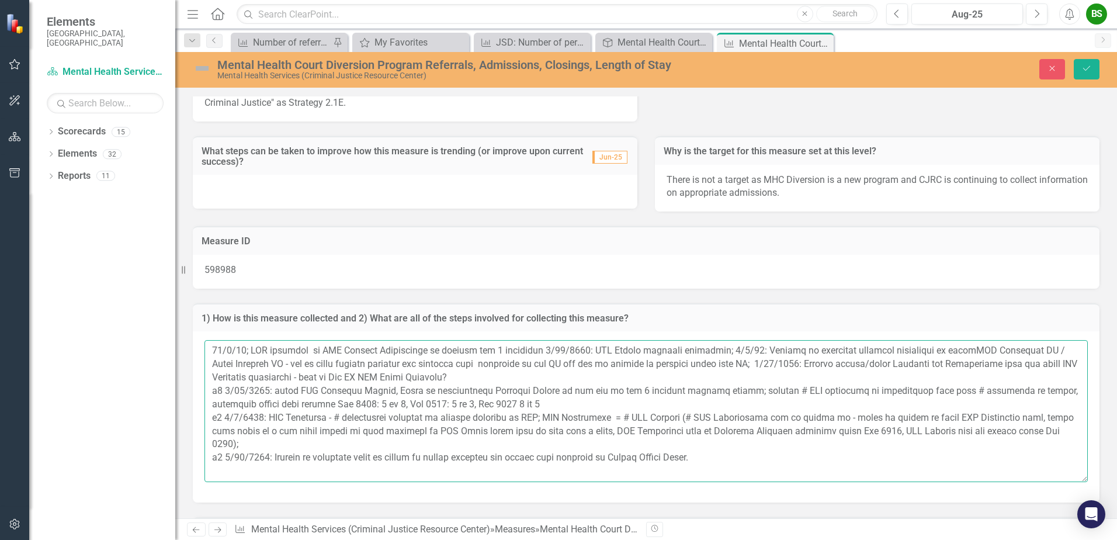
click at [211, 352] on textarea at bounding box center [647, 410] width 884 height 141
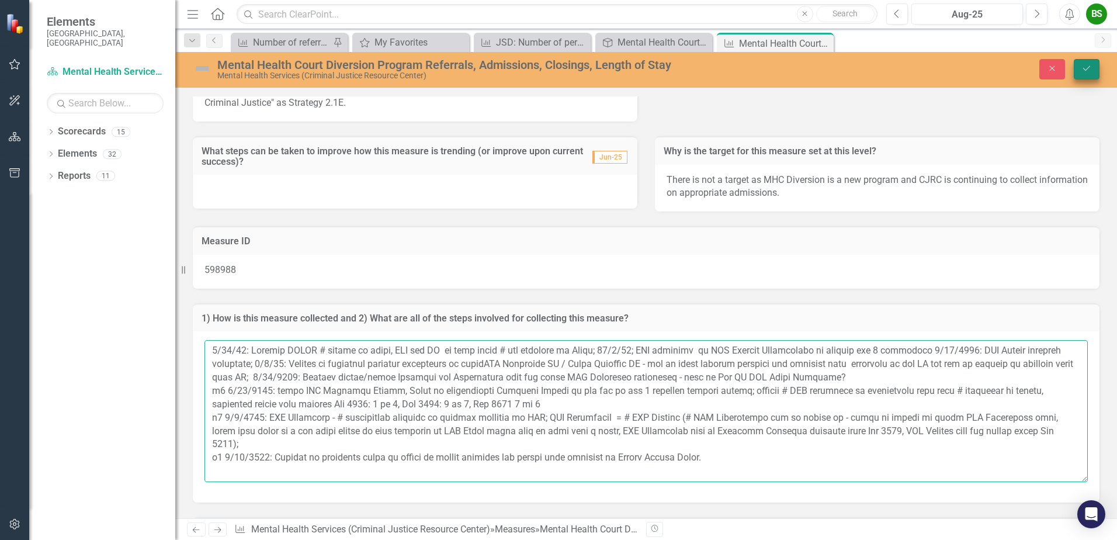
type textarea "9/15/25: Updated MHCEI # served in month, QTR and FY to only count # who appear…"
click at [1089, 68] on icon "Save" at bounding box center [1087, 68] width 11 height 8
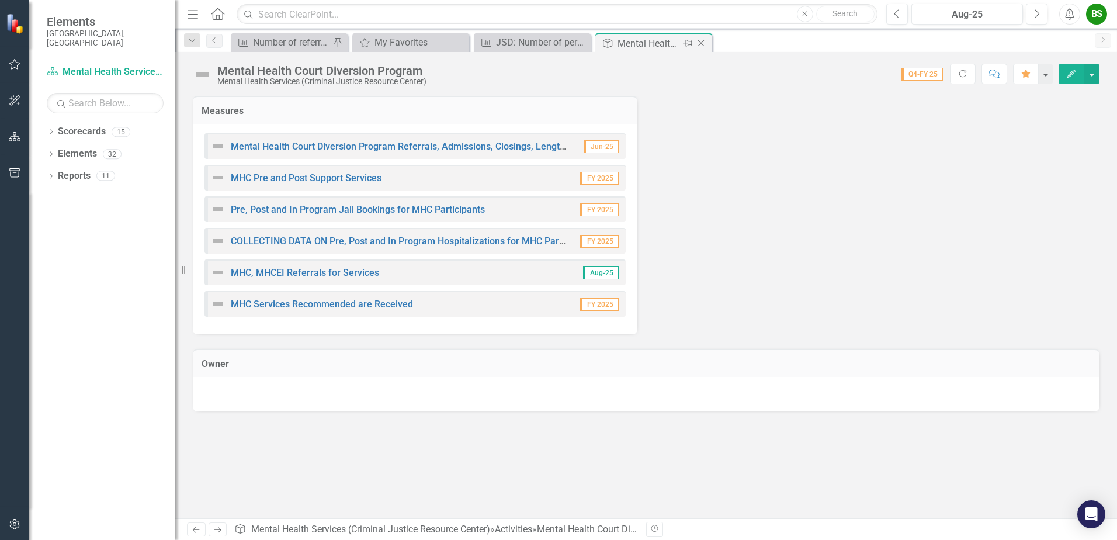
click at [705, 42] on icon "Close" at bounding box center [701, 43] width 12 height 9
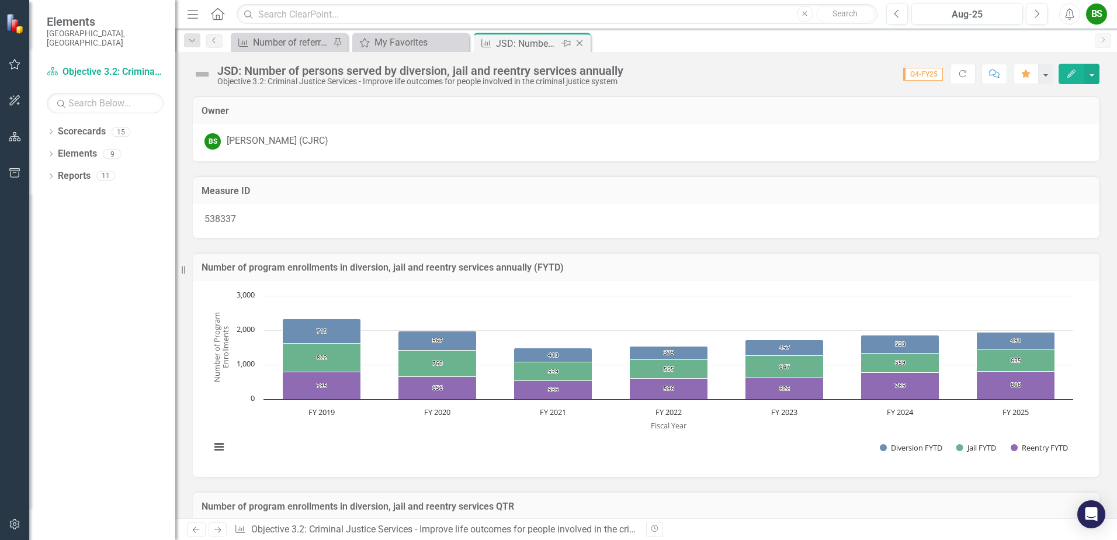
click at [580, 44] on icon "Close" at bounding box center [580, 43] width 12 height 9
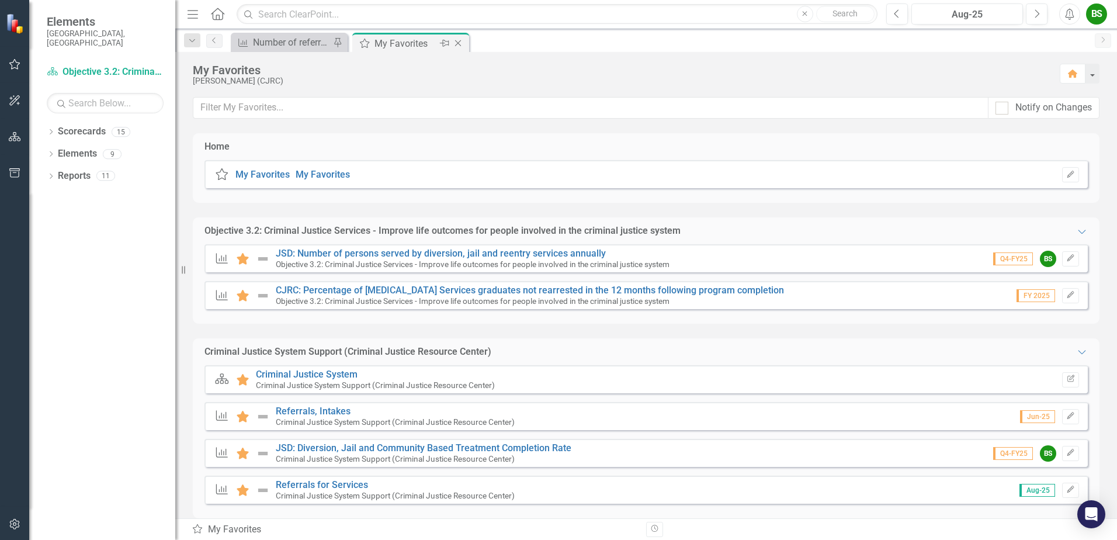
click at [458, 42] on icon "Close" at bounding box center [458, 43] width 12 height 9
